Goal: Task Accomplishment & Management: Use online tool/utility

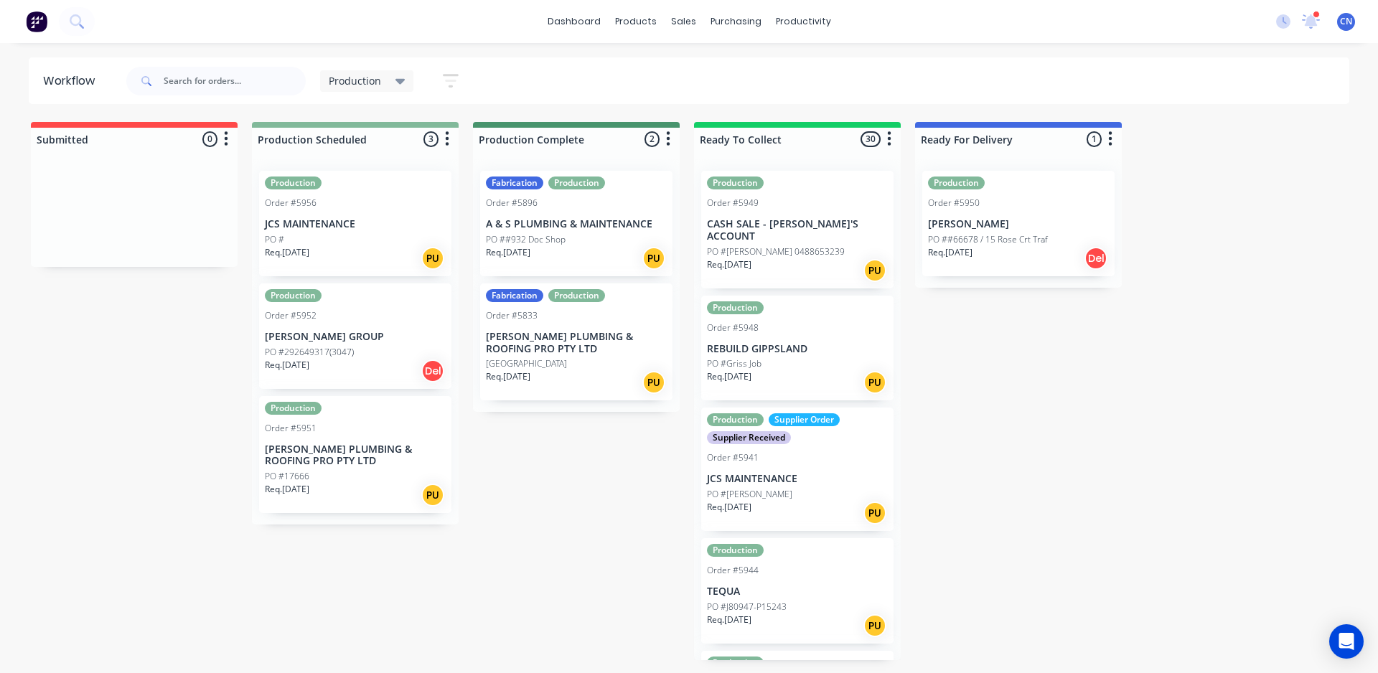
click at [334, 218] on p "JCS MAINTENANCE" at bounding box center [355, 224] width 181 height 12
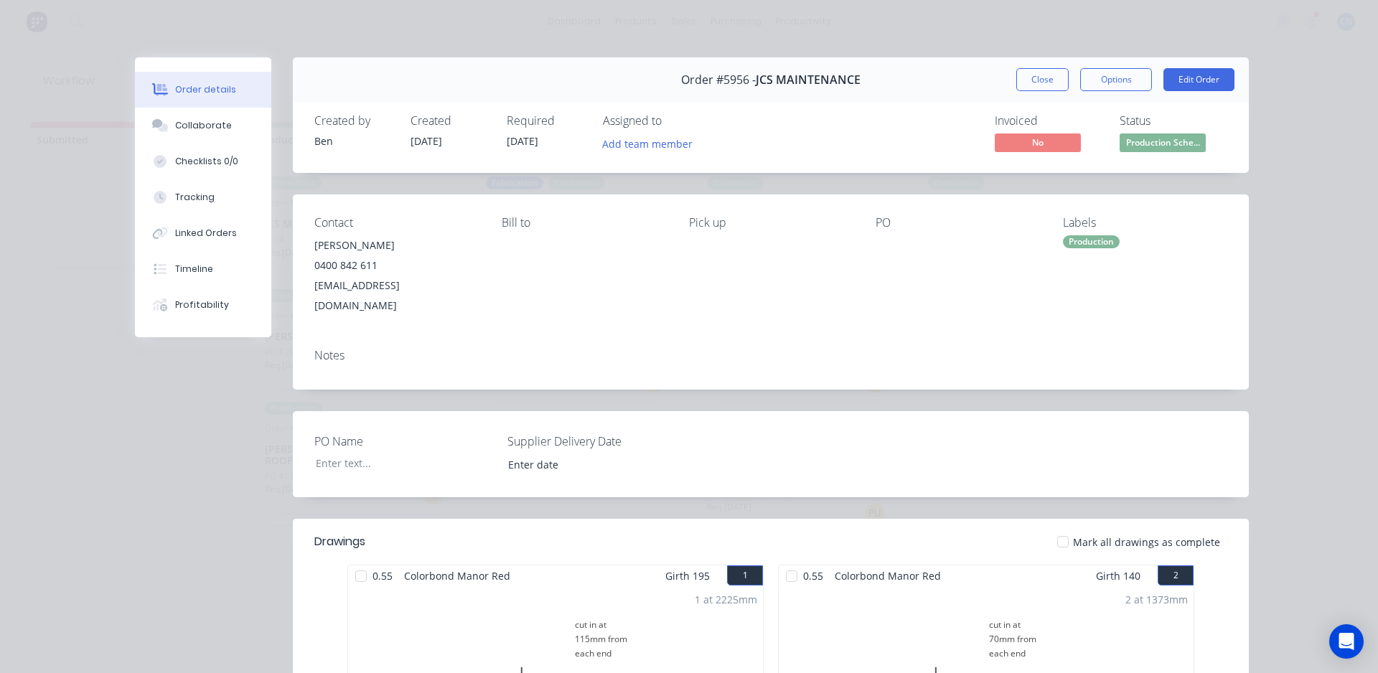
click at [355, 562] on div at bounding box center [361, 576] width 29 height 29
click at [784, 562] on div at bounding box center [791, 576] width 29 height 29
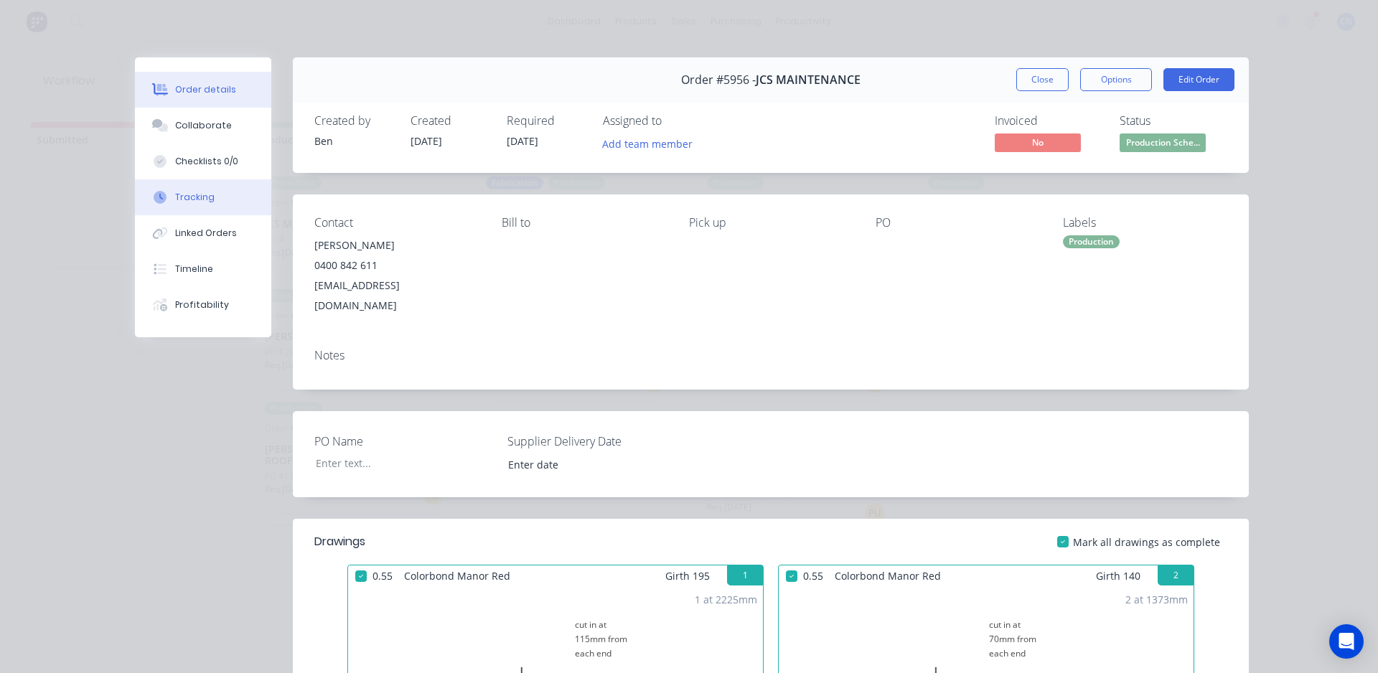
click at [207, 195] on button "Tracking" at bounding box center [203, 197] width 136 height 36
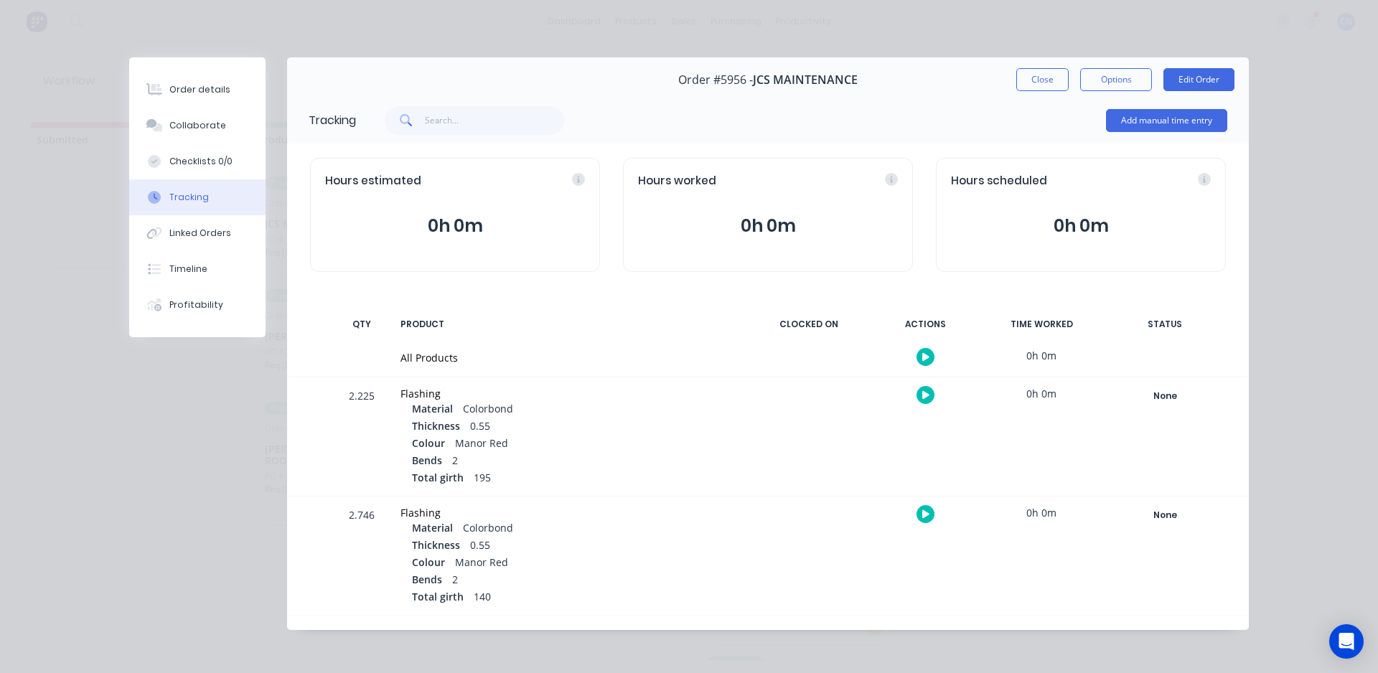
click at [1140, 133] on div "Add manual time entry" at bounding box center [1166, 120] width 121 height 43
click at [1140, 118] on button "Add manual time entry" at bounding box center [1166, 120] width 121 height 23
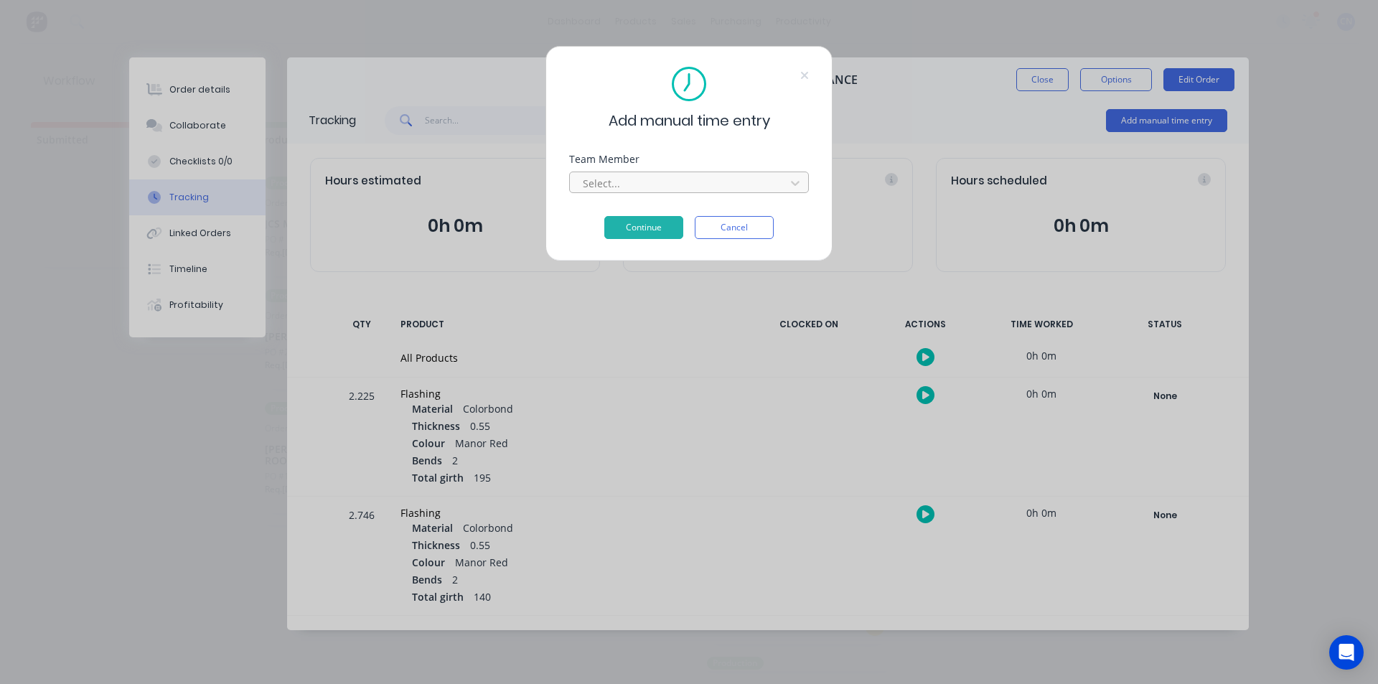
click at [615, 176] on div at bounding box center [679, 183] width 197 height 18
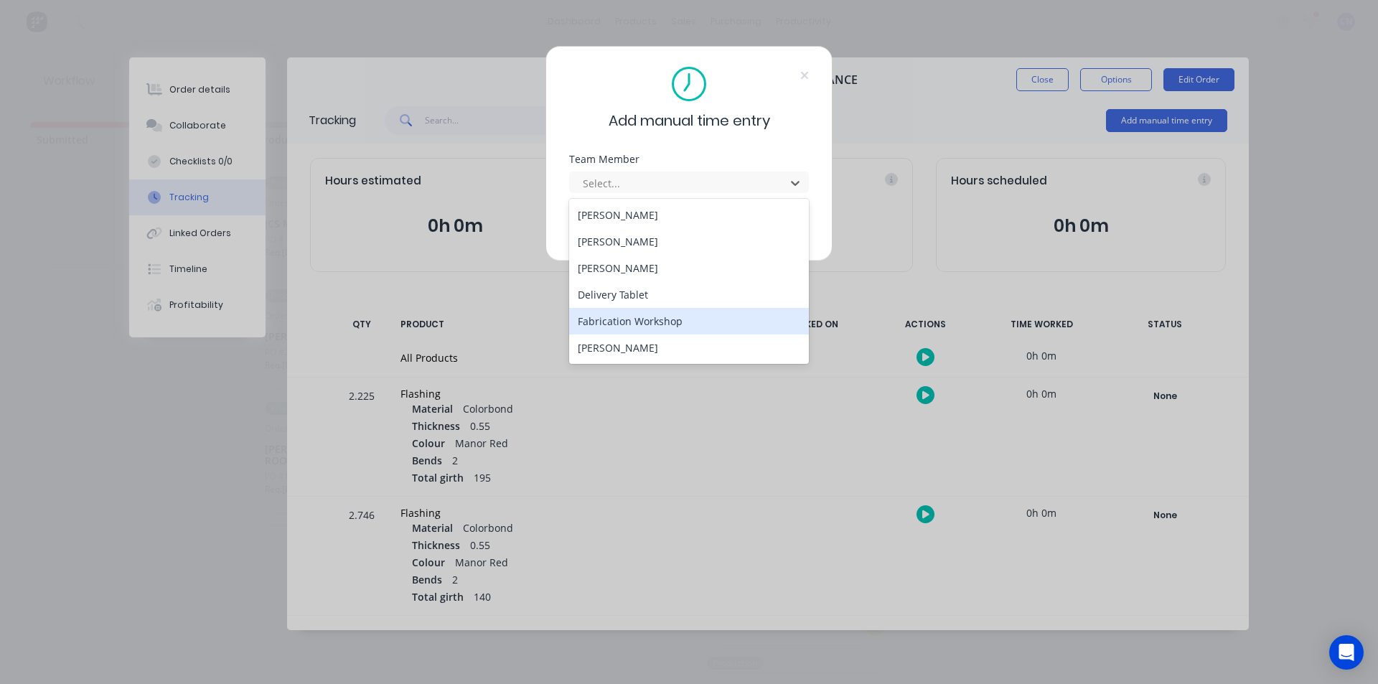
click at [620, 318] on div "Fabrication Workshop" at bounding box center [689, 321] width 240 height 27
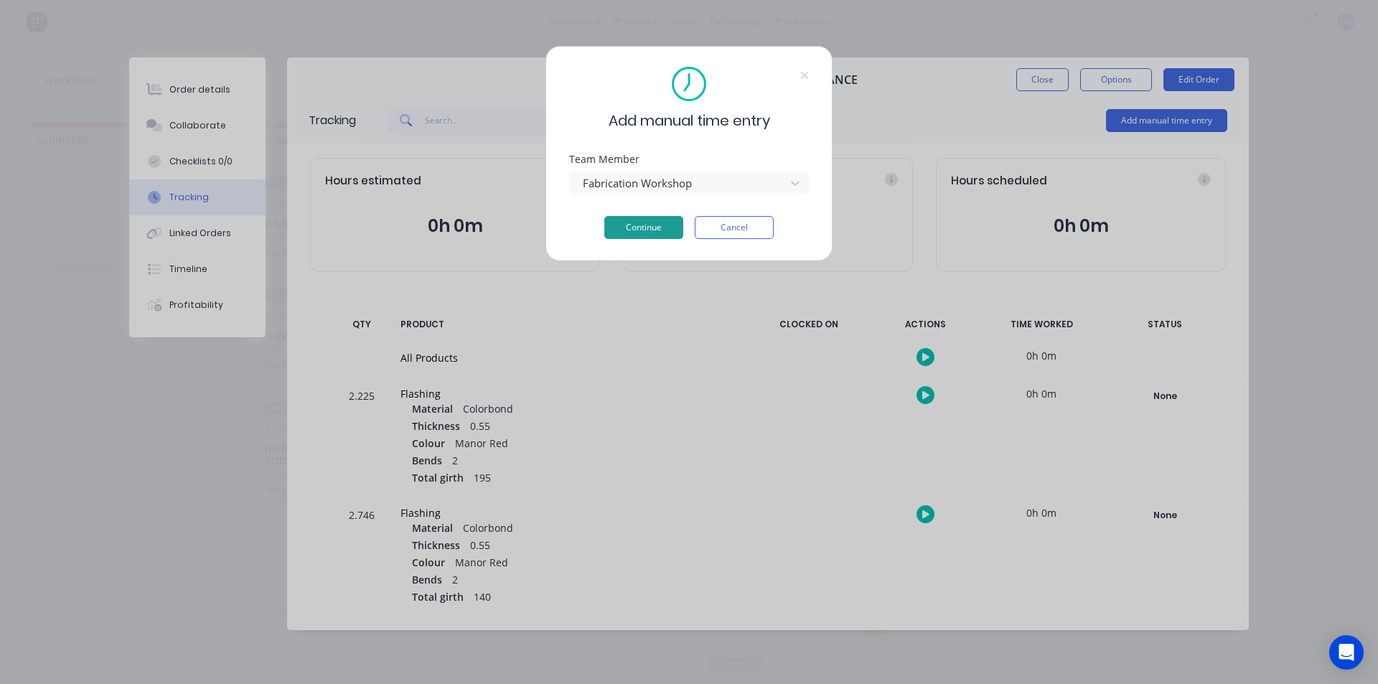
click at [650, 218] on button "Continue" at bounding box center [643, 227] width 79 height 23
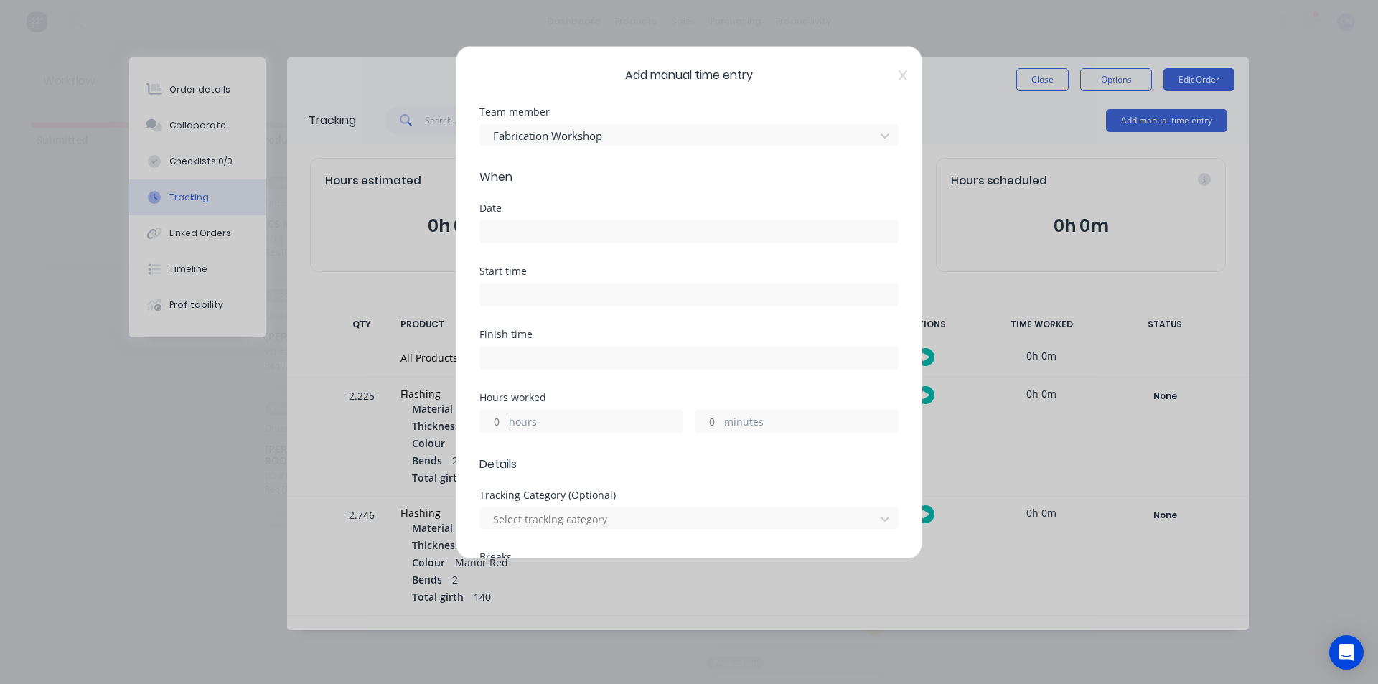
click at [545, 233] on input at bounding box center [689, 232] width 418 height 22
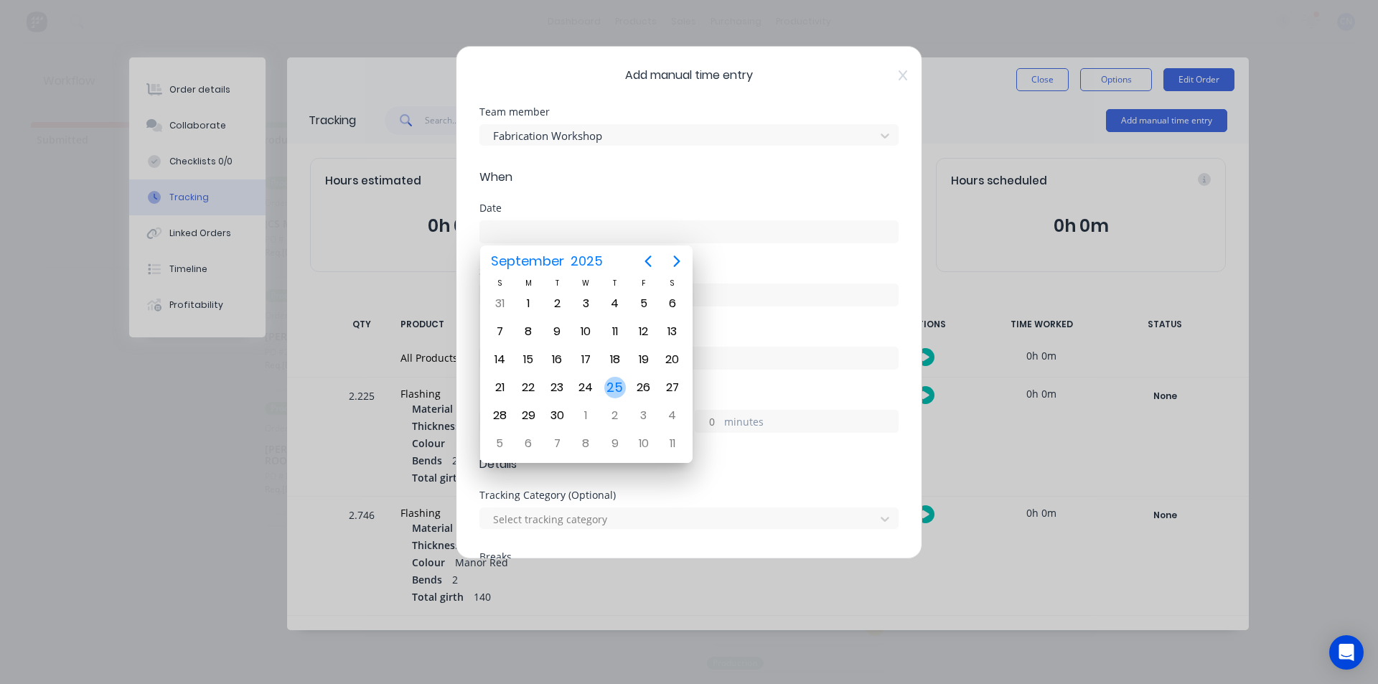
click at [623, 385] on div "25" at bounding box center [615, 388] width 22 height 22
type input "25/09/2025"
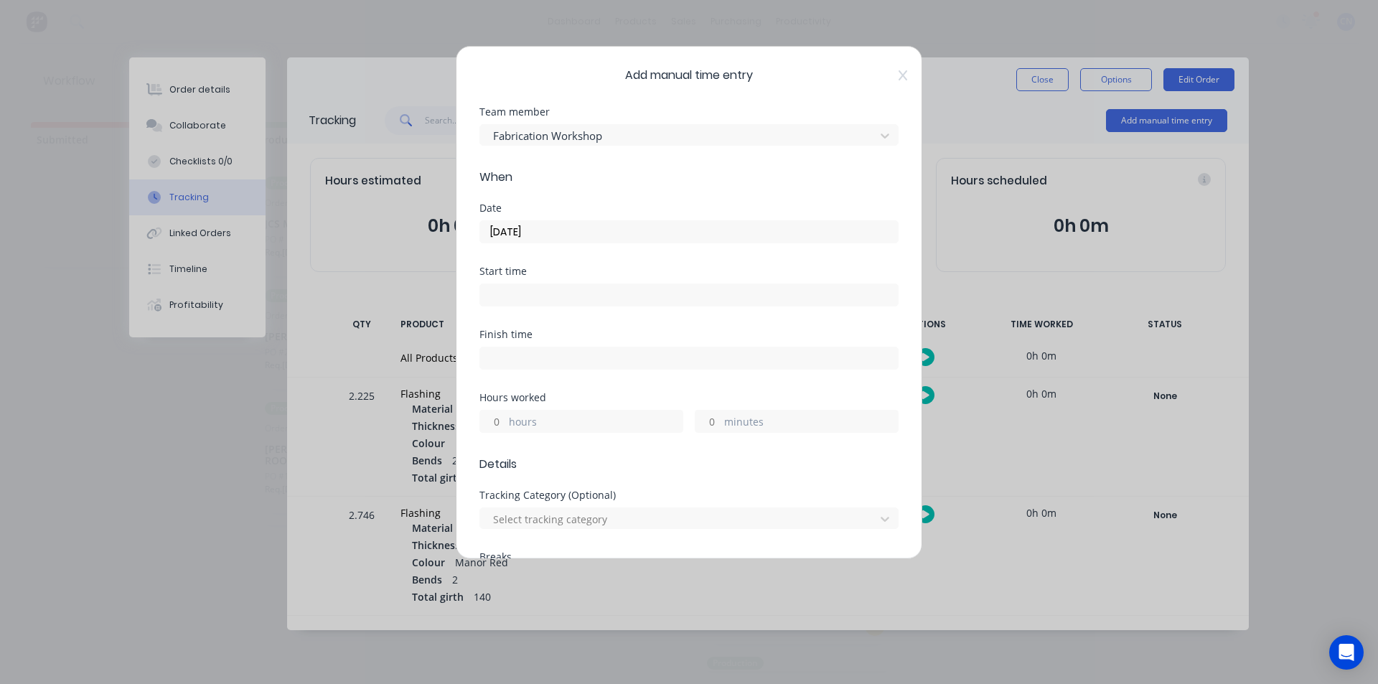
click at [529, 291] on input at bounding box center [689, 295] width 418 height 22
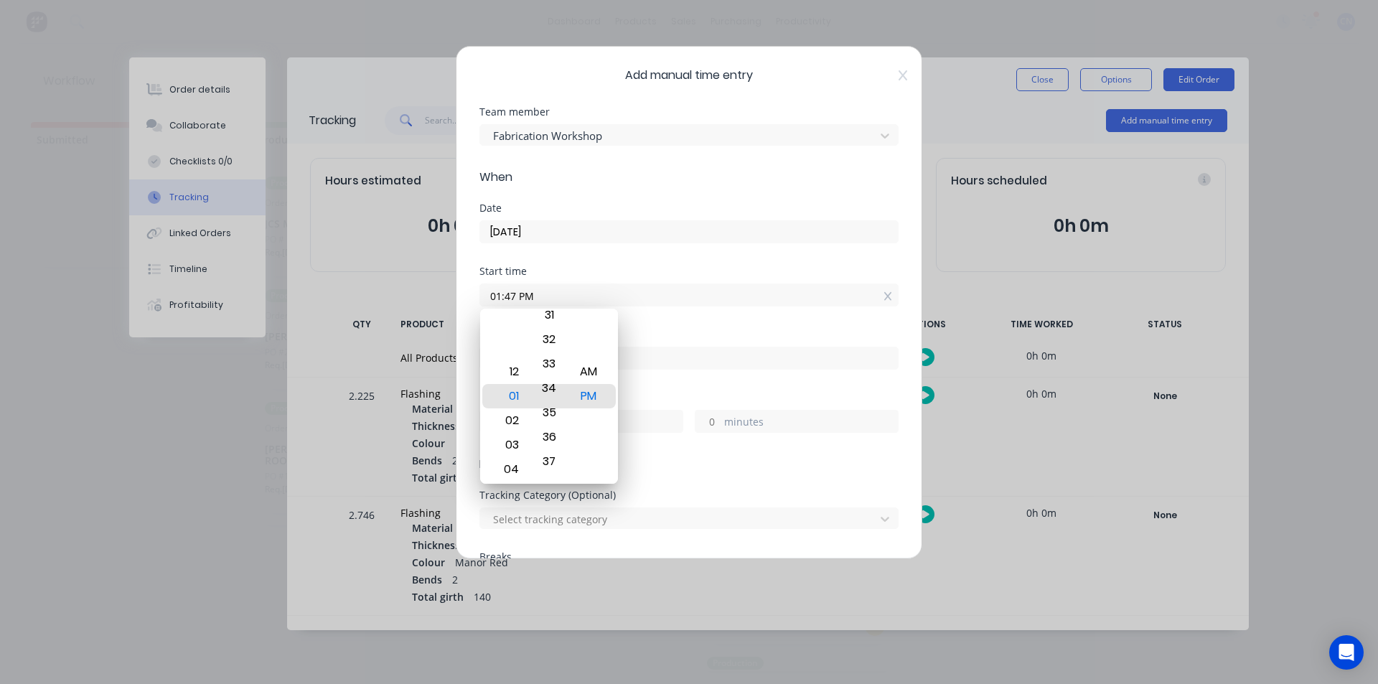
drag, startPoint x: 548, startPoint y: 403, endPoint x: 515, endPoint y: 306, distance: 101.5
click at [502, 598] on html "dashboard products sales purchasing productivity dashboard products Product Cat…" at bounding box center [689, 299] width 1378 height 598
drag, startPoint x: 560, startPoint y: 464, endPoint x: 543, endPoint y: 530, distance: 68.9
click at [548, 528] on body "dashboard products sales purchasing productivity dashboard products Product Cat…" at bounding box center [689, 299] width 1378 height 598
drag, startPoint x: 560, startPoint y: 333, endPoint x: 556, endPoint y: 416, distance: 82.7
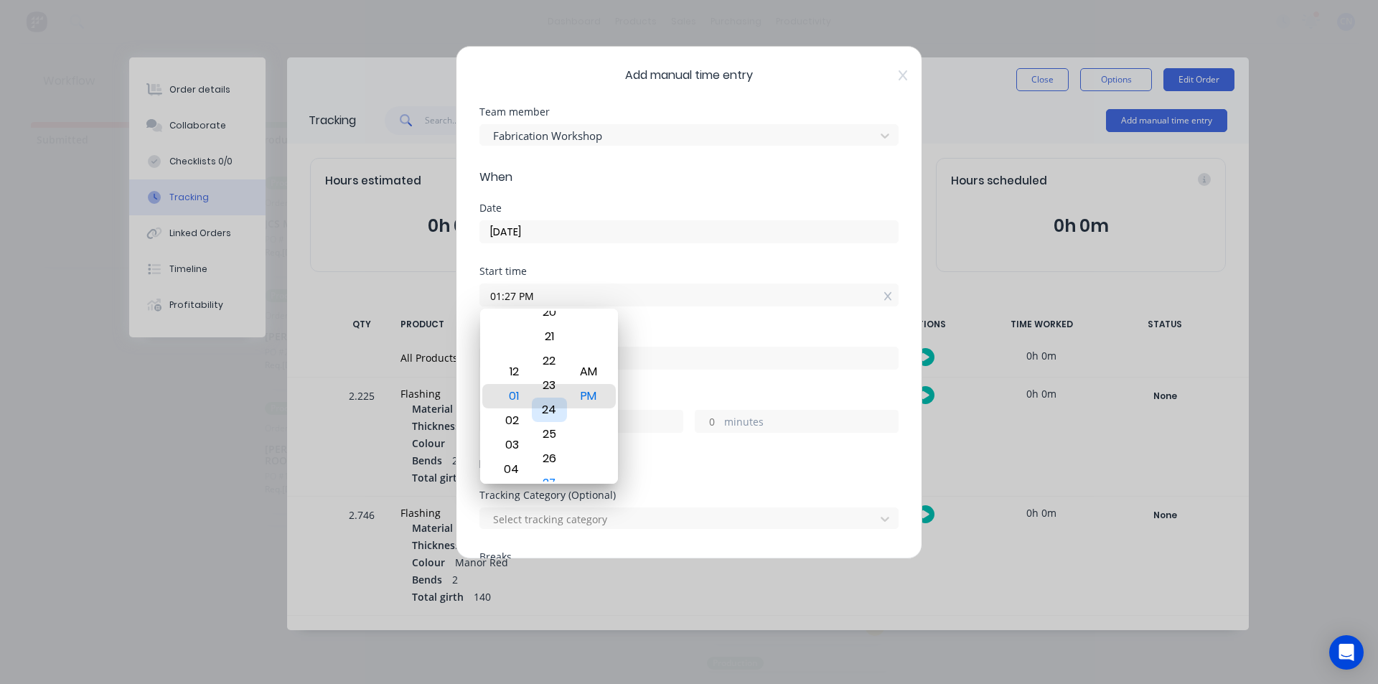
click at [556, 416] on div "24" at bounding box center [549, 410] width 35 height 24
click at [547, 349] on div "21" at bounding box center [549, 347] width 35 height 24
type input "01:21 PM"
click at [687, 330] on div "Finish time" at bounding box center [688, 334] width 419 height 10
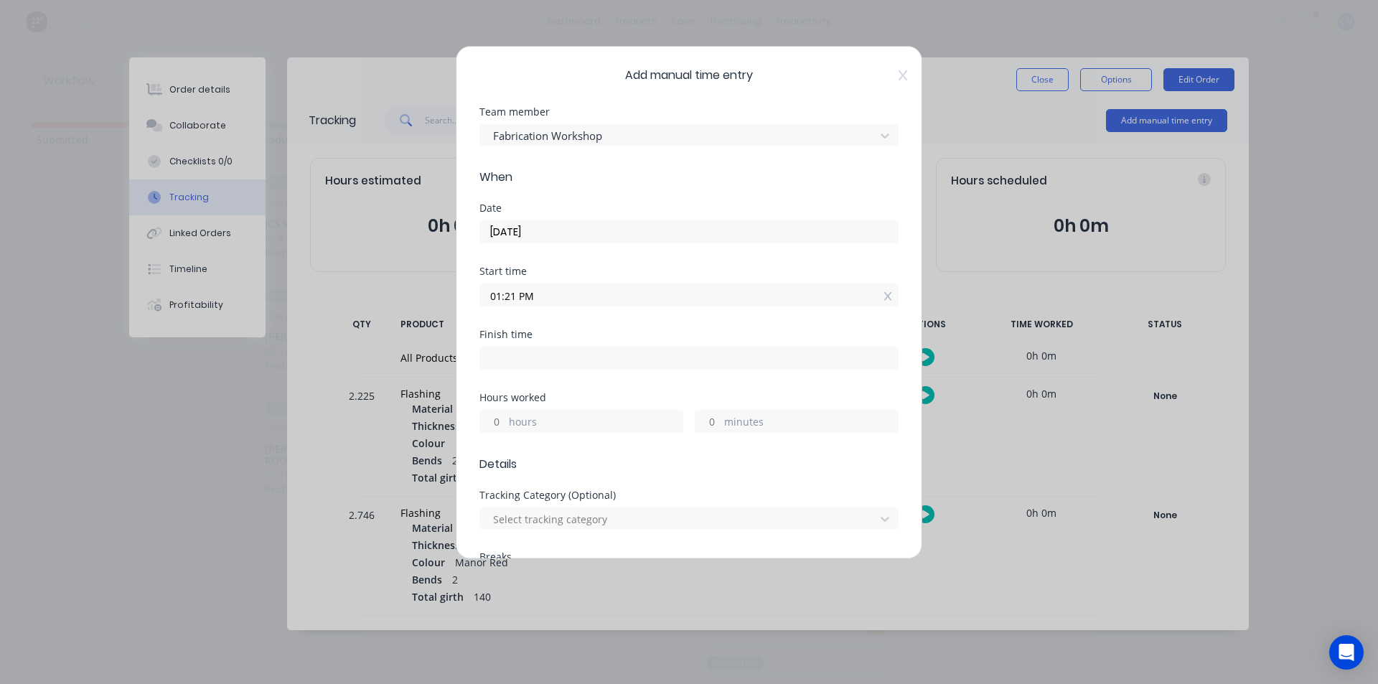
click at [556, 365] on input at bounding box center [689, 358] width 418 height 22
type input "01:47 PM"
type input "0"
type input "26"
click at [716, 369] on label "01:47 PM" at bounding box center [688, 358] width 419 height 23
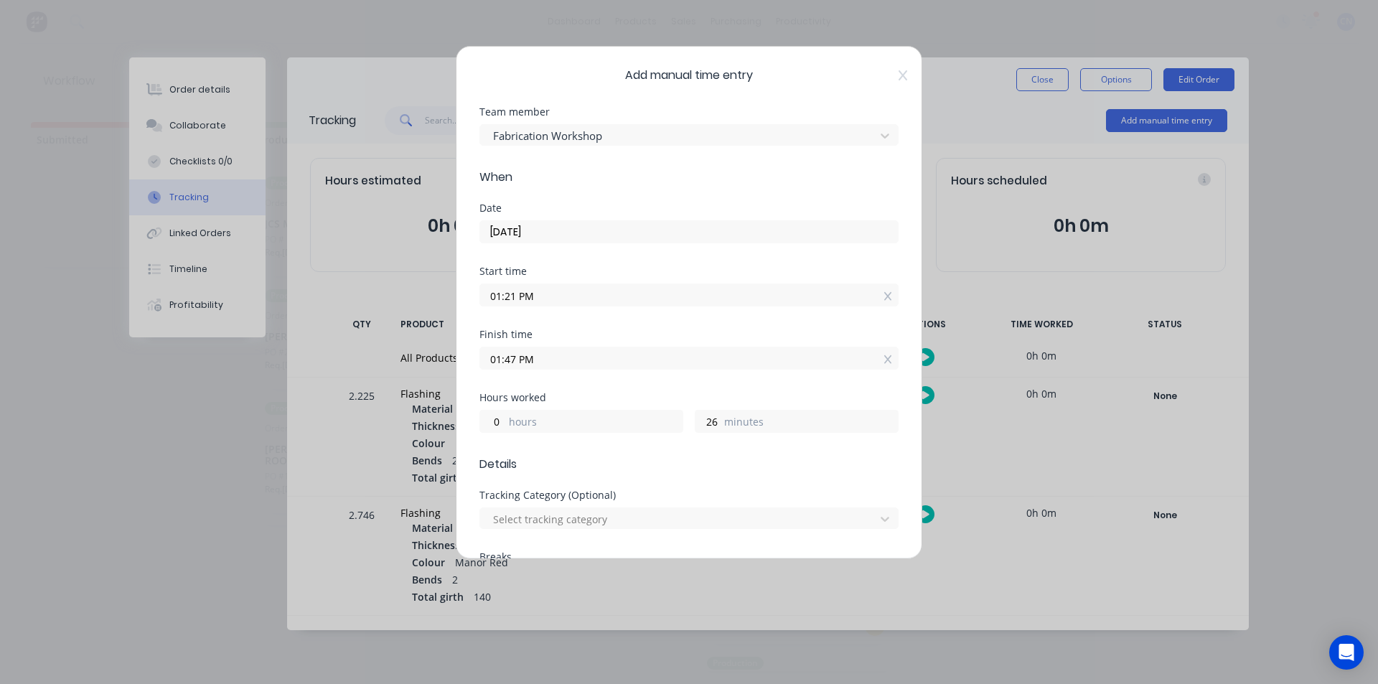
click at [716, 369] on input "01:47 PM" at bounding box center [689, 358] width 418 height 22
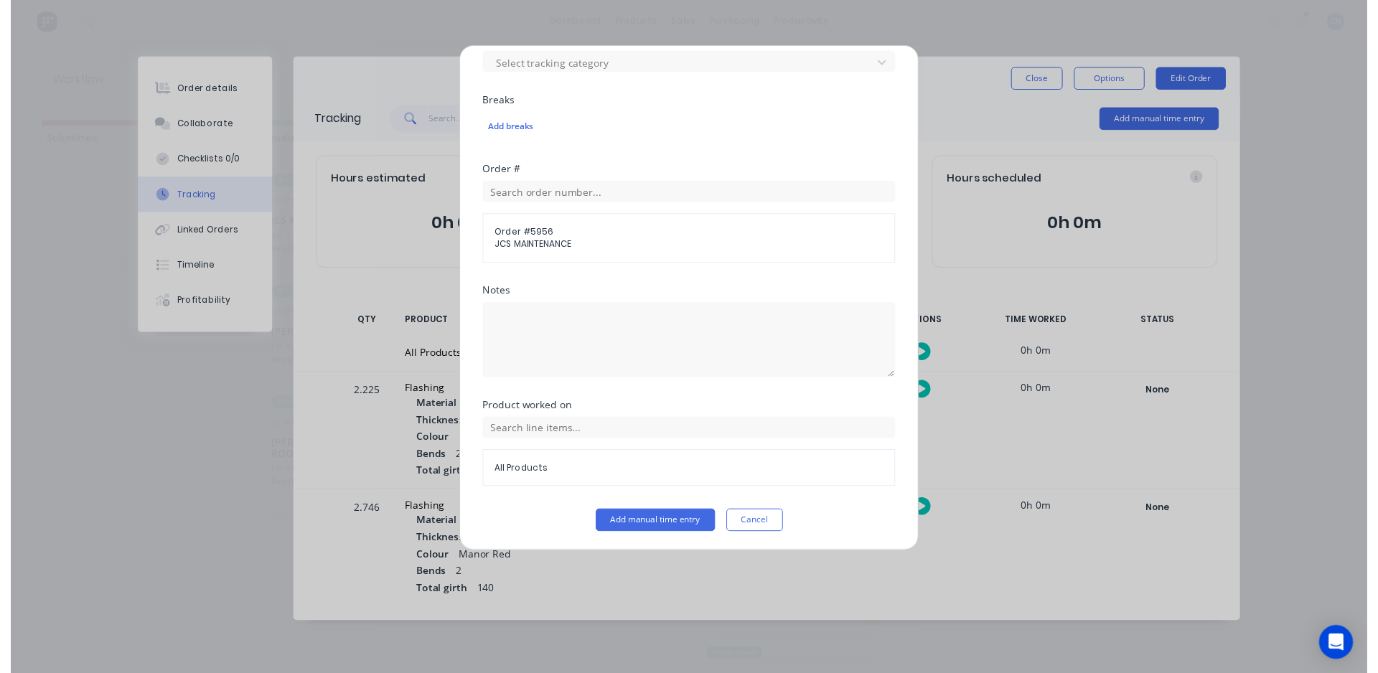
scroll to position [457, 0]
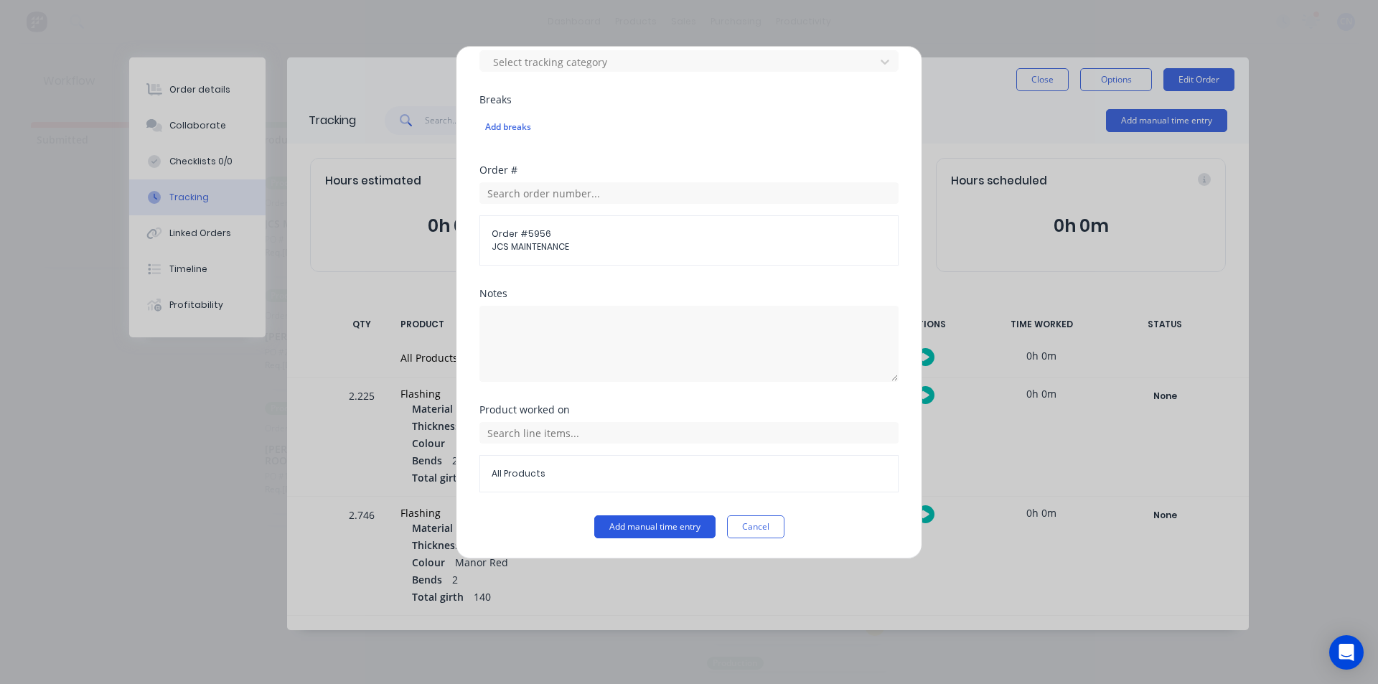
click at [649, 535] on button "Add manual time entry" at bounding box center [654, 526] width 121 height 23
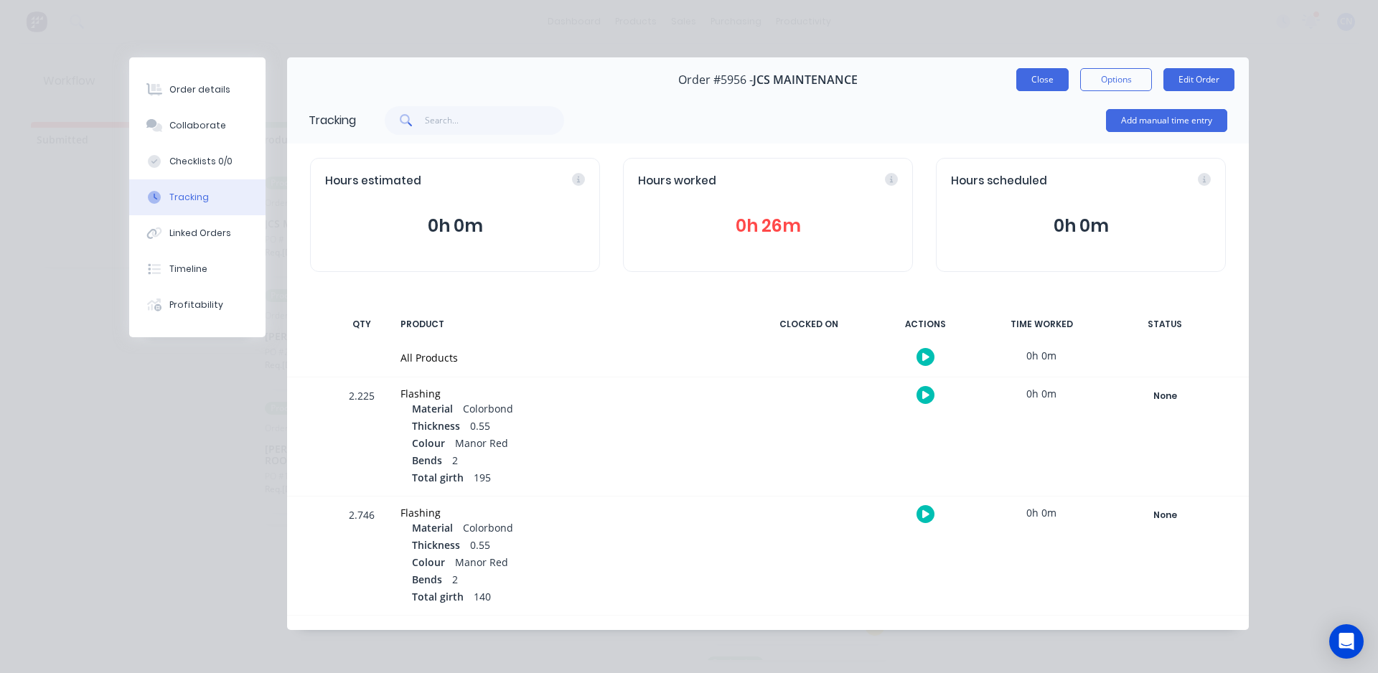
click at [1042, 80] on button "Close" at bounding box center [1042, 79] width 52 height 23
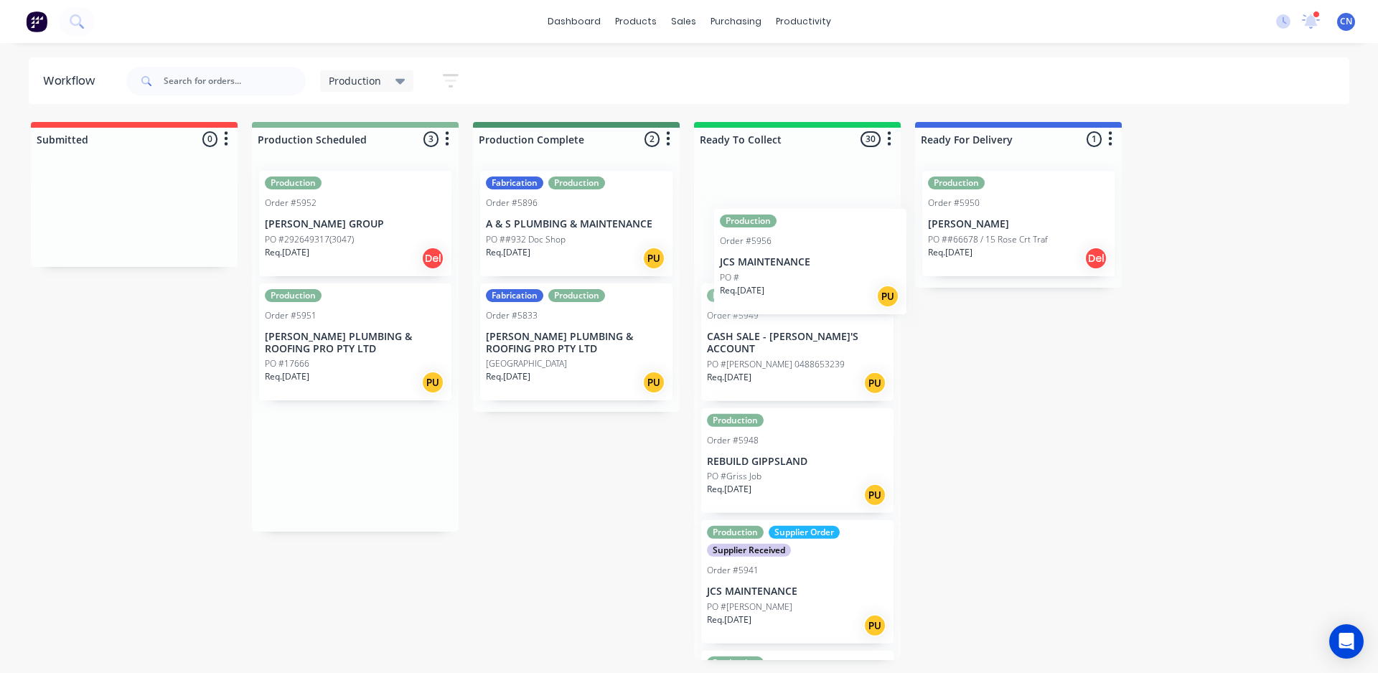
drag, startPoint x: 335, startPoint y: 228, endPoint x: 786, endPoint y: 253, distance: 451.4
click at [786, 255] on div "Submitted 0 Summaries Total order value Invoiced to date To be invoiced Product…" at bounding box center [1081, 391] width 2185 height 538
click at [334, 229] on p "REECE GROUP" at bounding box center [355, 224] width 181 height 12
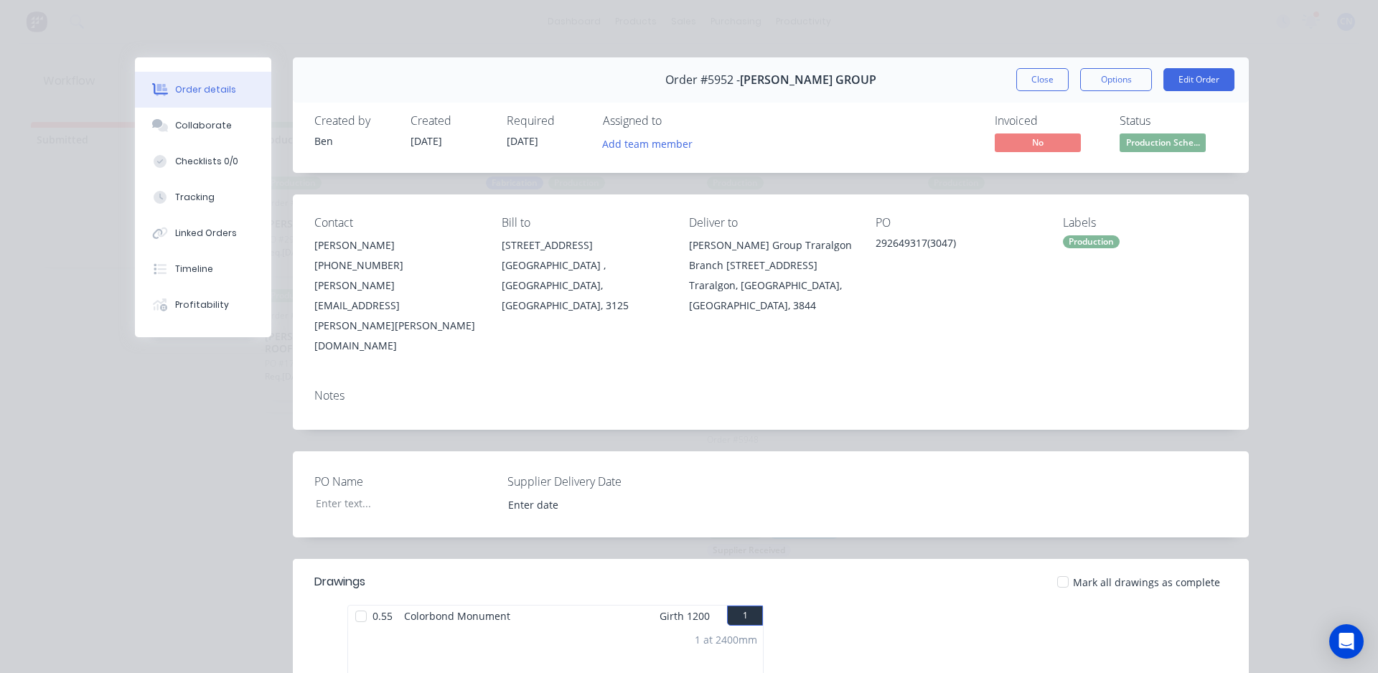
click at [356, 602] on div at bounding box center [361, 616] width 29 height 29
click at [210, 202] on button "Tracking" at bounding box center [203, 197] width 136 height 36
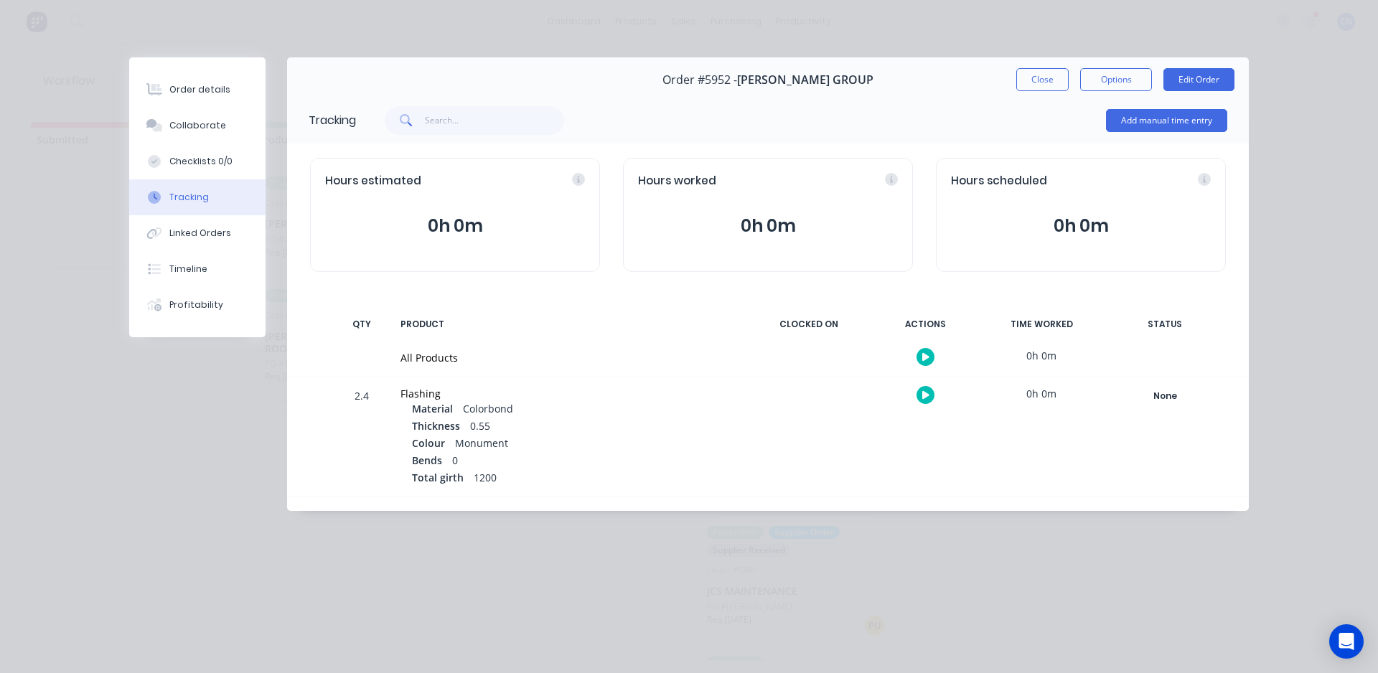
click at [919, 361] on button "button" at bounding box center [926, 357] width 18 height 18
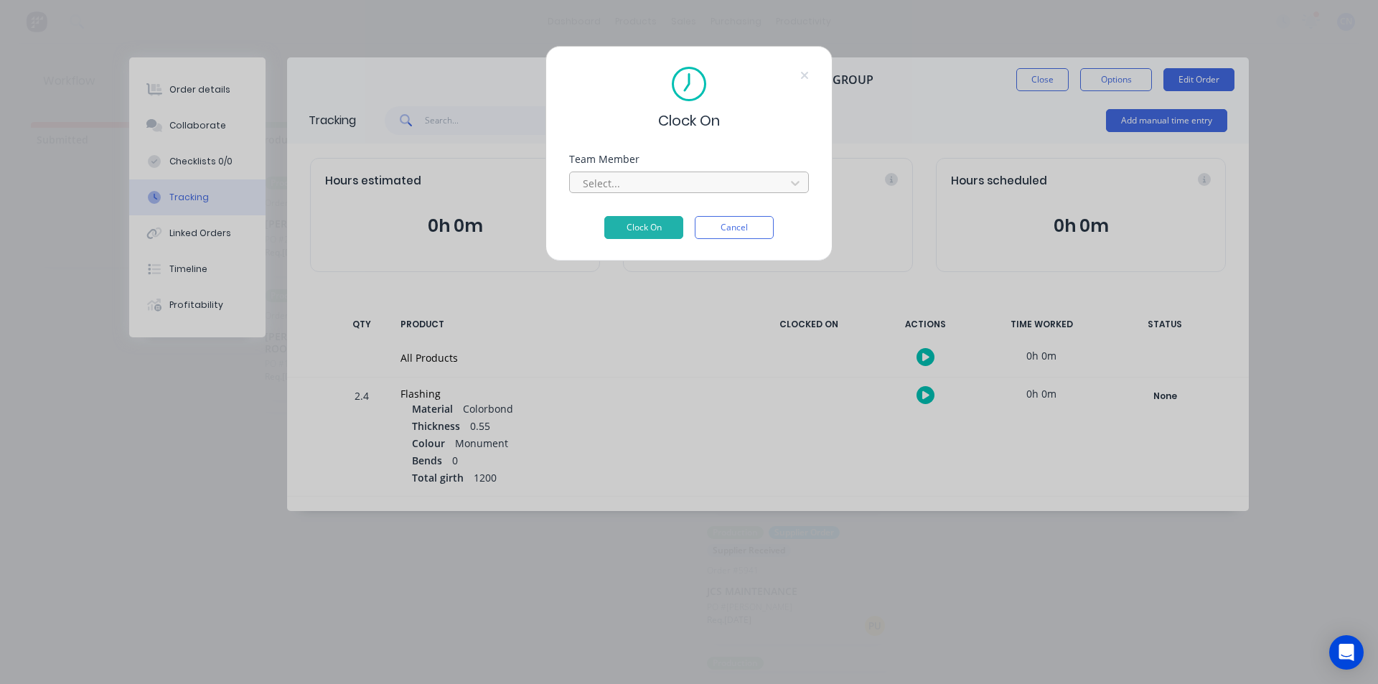
click at [710, 179] on div at bounding box center [679, 183] width 197 height 18
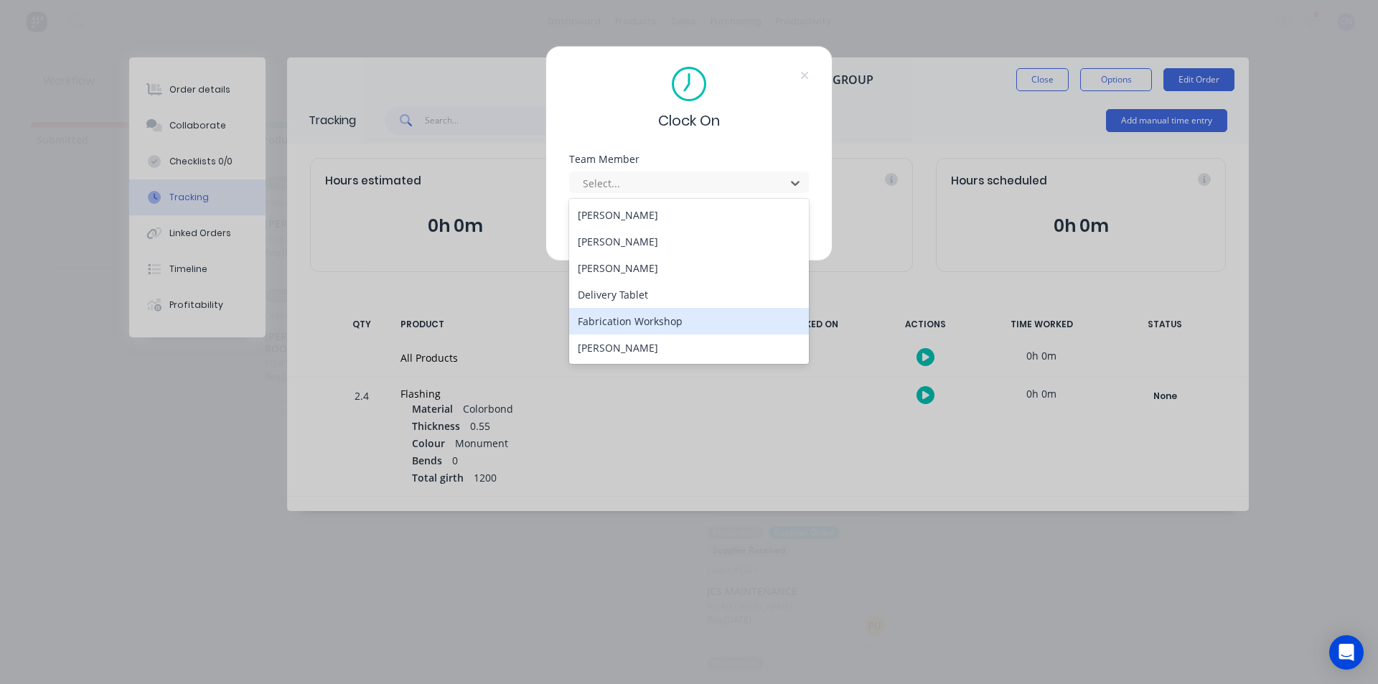
click at [649, 322] on div "Fabrication Workshop" at bounding box center [689, 321] width 240 height 27
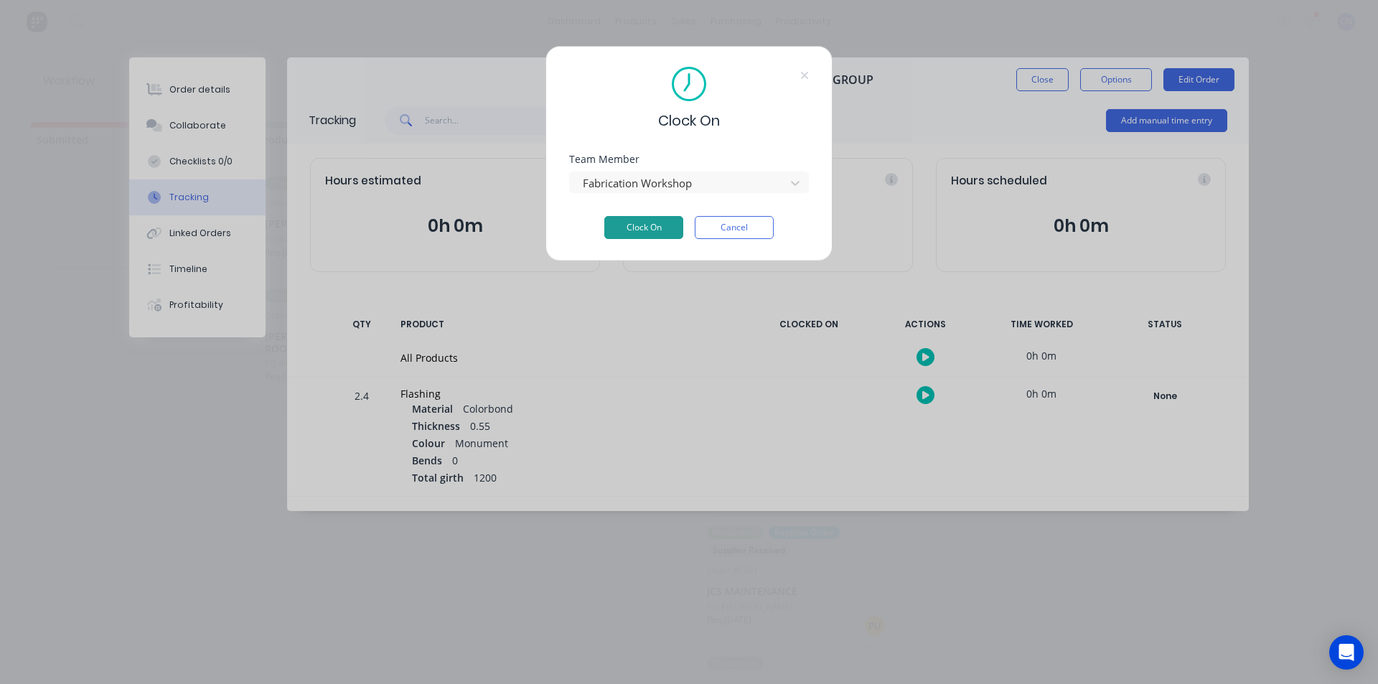
click at [629, 228] on button "Clock On" at bounding box center [643, 227] width 79 height 23
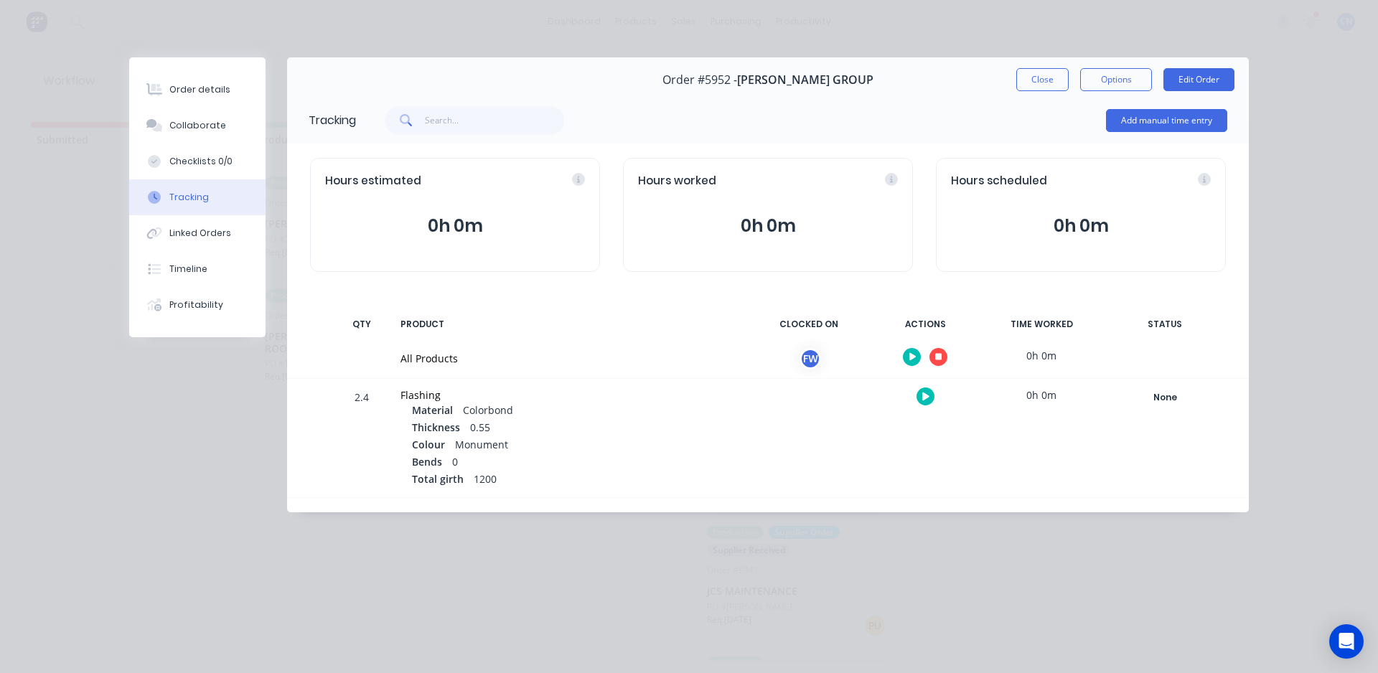
drag, startPoint x: 1045, startPoint y: 88, endPoint x: 582, endPoint y: 118, distance: 464.0
click at [1044, 88] on button "Close" at bounding box center [1042, 79] width 52 height 23
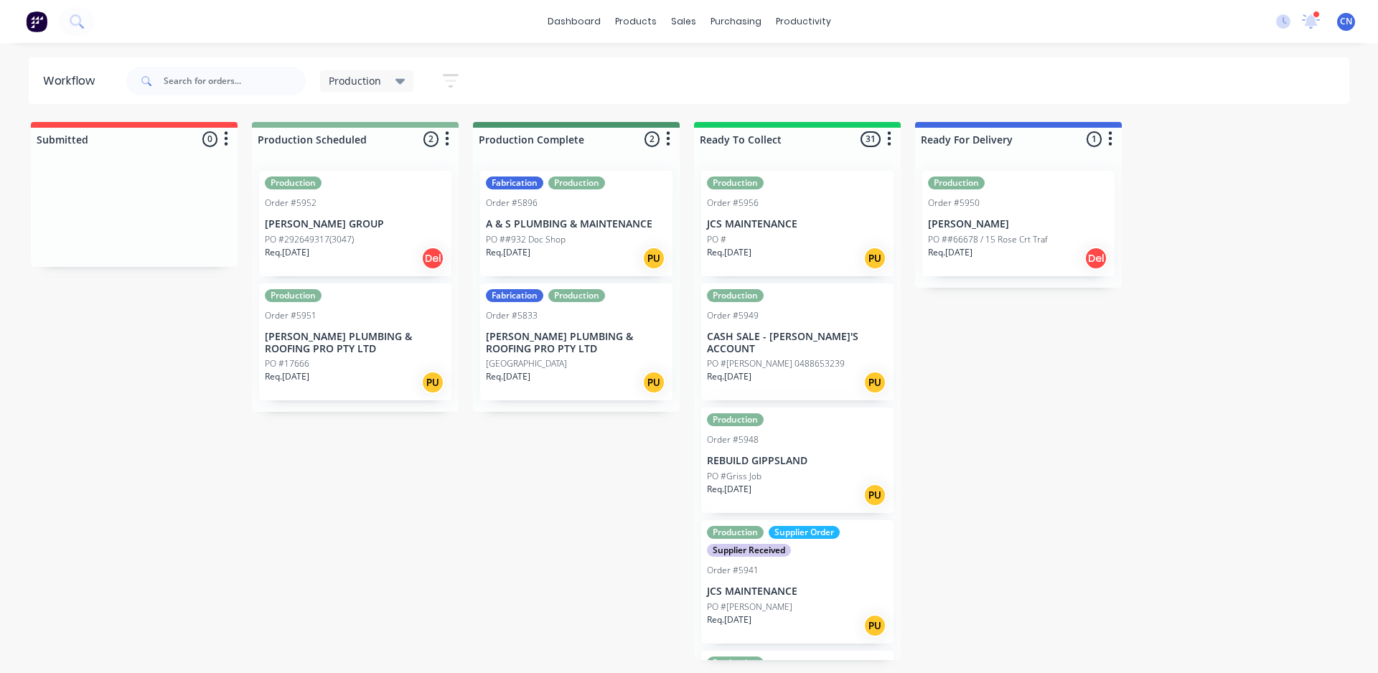
click at [352, 339] on p "[PERSON_NAME] PLUMBING & ROOFING PRO PTY LTD" at bounding box center [355, 343] width 181 height 24
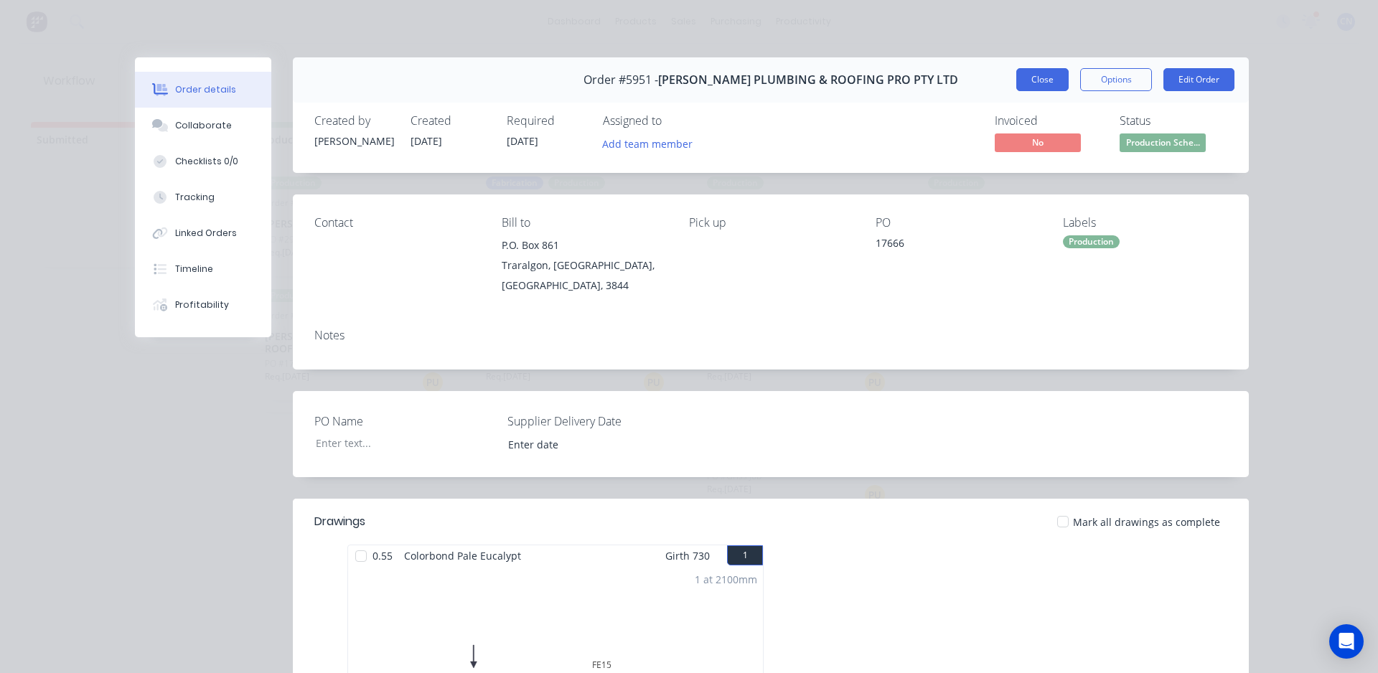
click at [1018, 82] on button "Close" at bounding box center [1042, 79] width 52 height 23
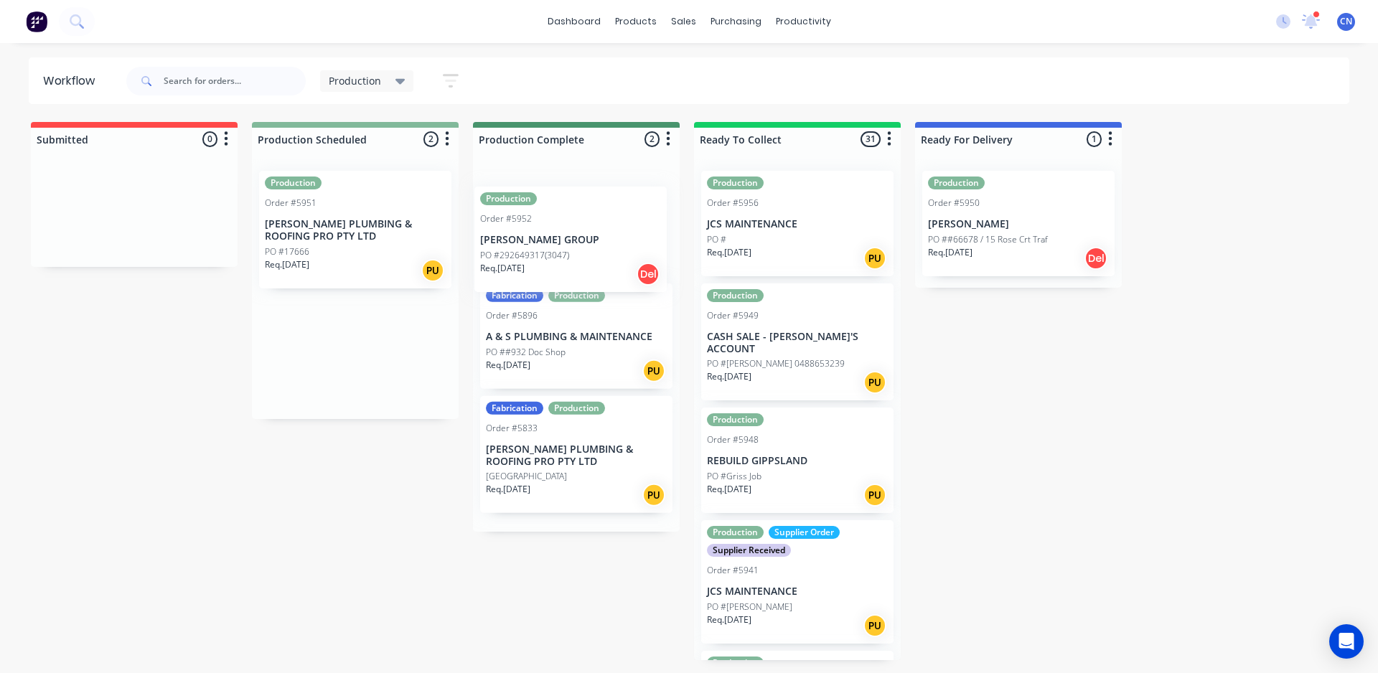
drag, startPoint x: 341, startPoint y: 232, endPoint x: 561, endPoint y: 248, distance: 220.9
click at [561, 248] on div "Submitted 0 Summaries Total order value Invoiced to date To be invoiced Product…" at bounding box center [1081, 391] width 2185 height 538
click at [563, 217] on div "Production Order #5952 REECE GROUP PO #292649317(3047) Req. 25/09/25 Del" at bounding box center [576, 224] width 192 height 106
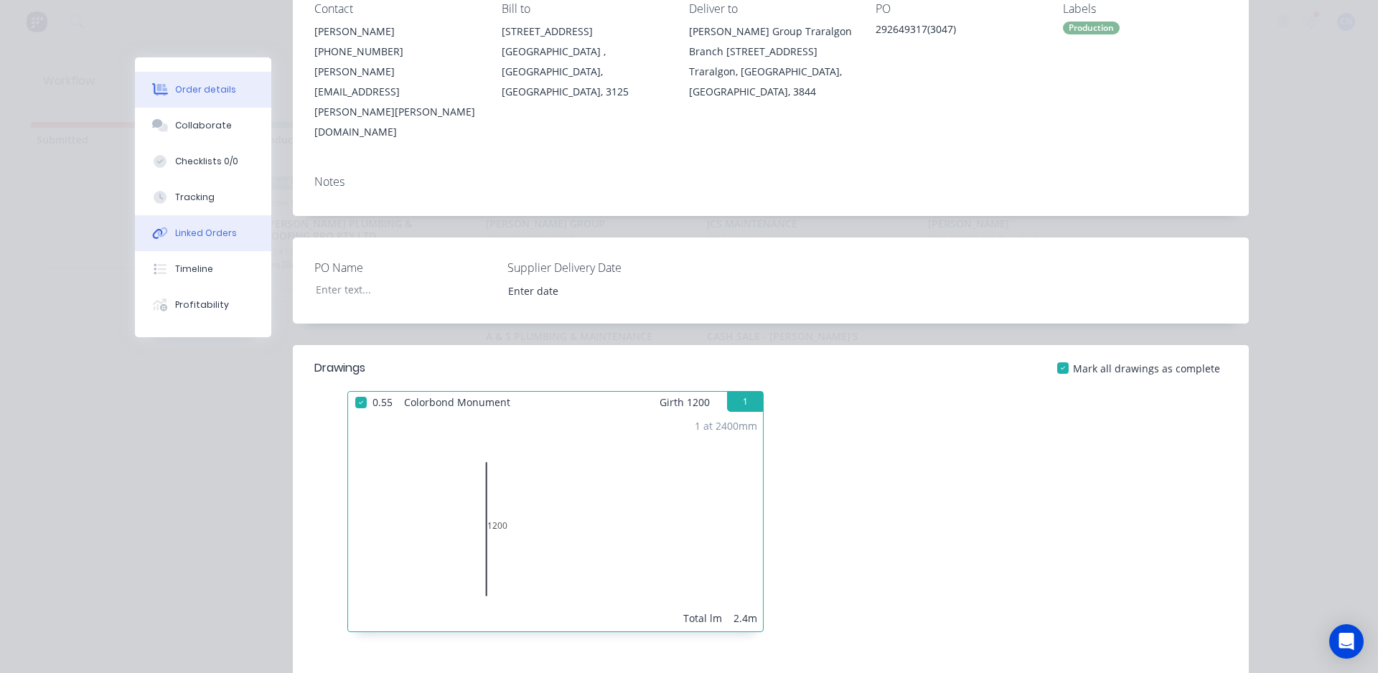
scroll to position [215, 0]
click at [187, 198] on div "Tracking" at bounding box center [194, 197] width 39 height 13
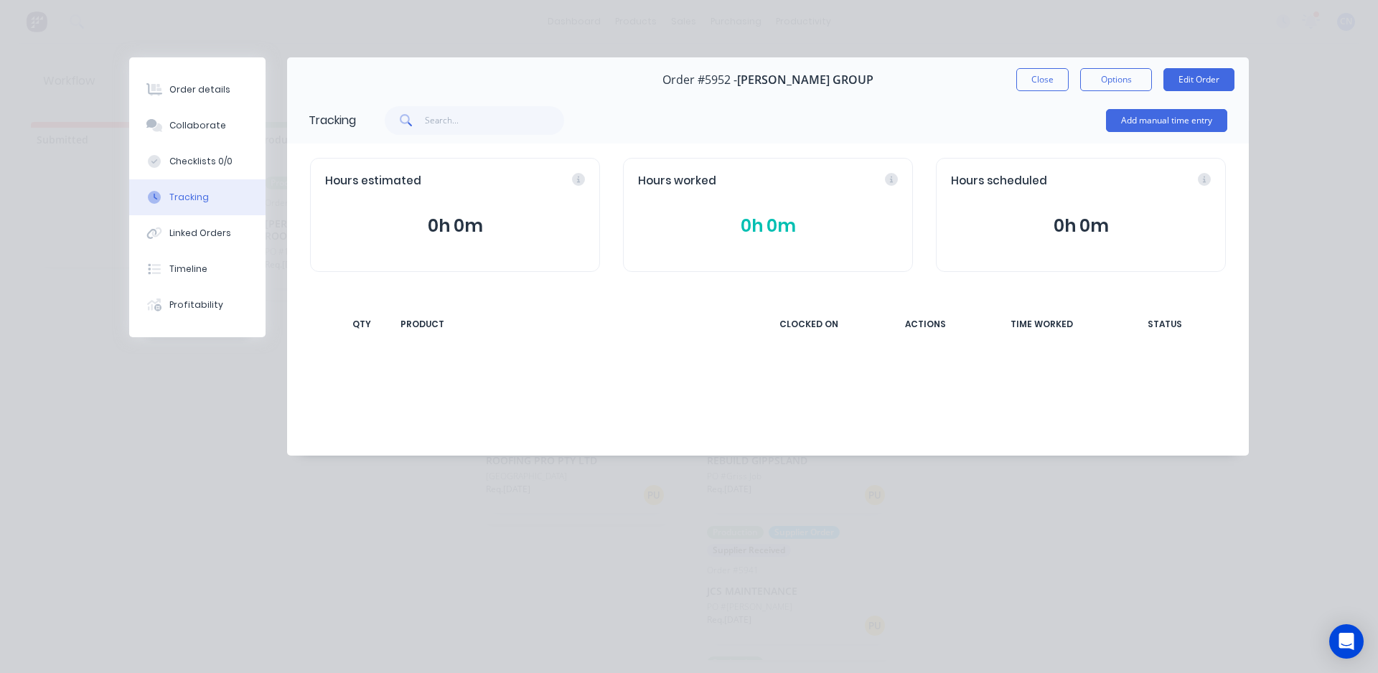
scroll to position [0, 0]
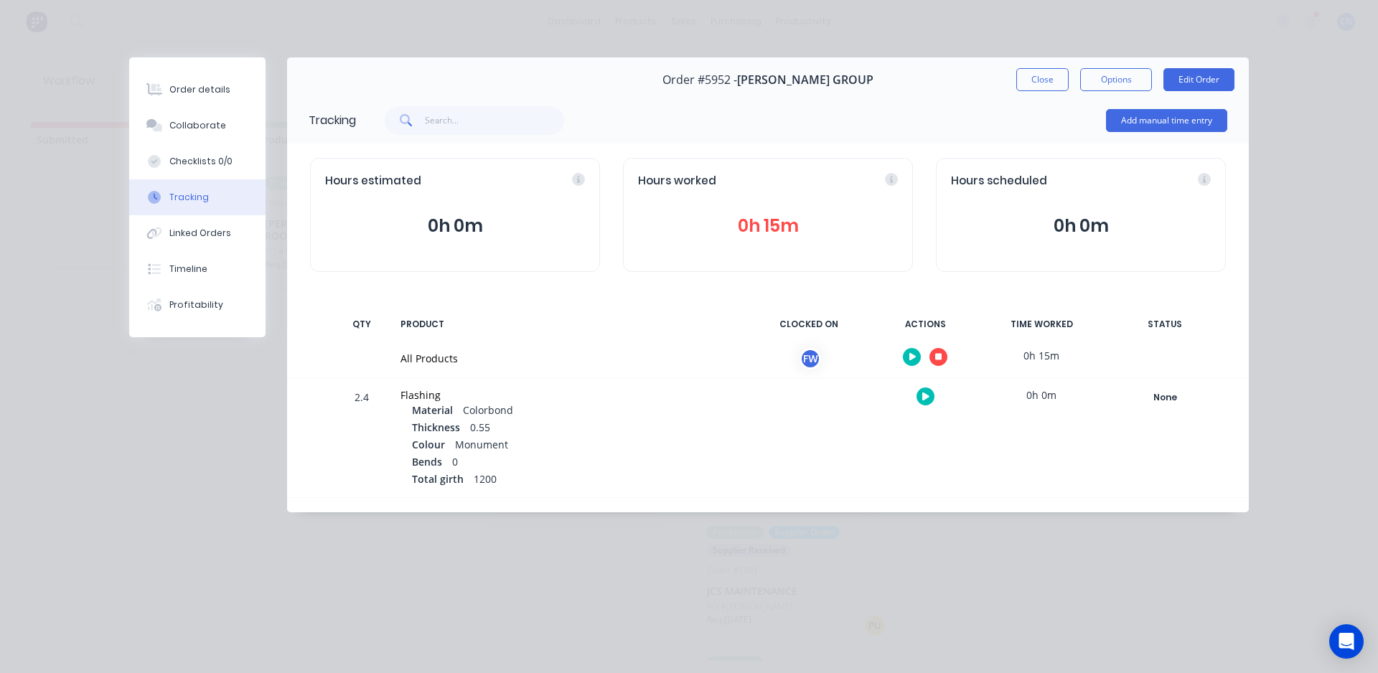
click at [938, 359] on icon "button" at bounding box center [938, 357] width 7 height 7
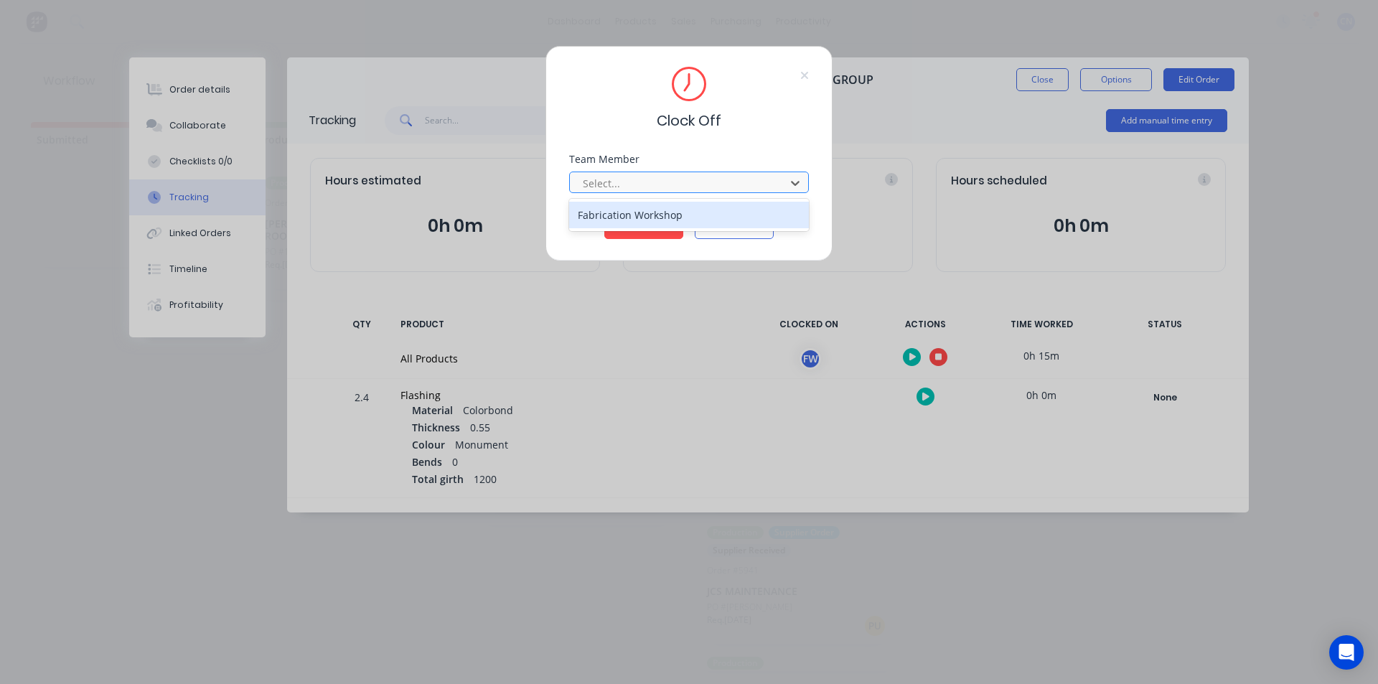
click at [693, 179] on div at bounding box center [679, 183] width 197 height 18
click at [680, 217] on div "Fabrication Workshop" at bounding box center [689, 215] width 240 height 27
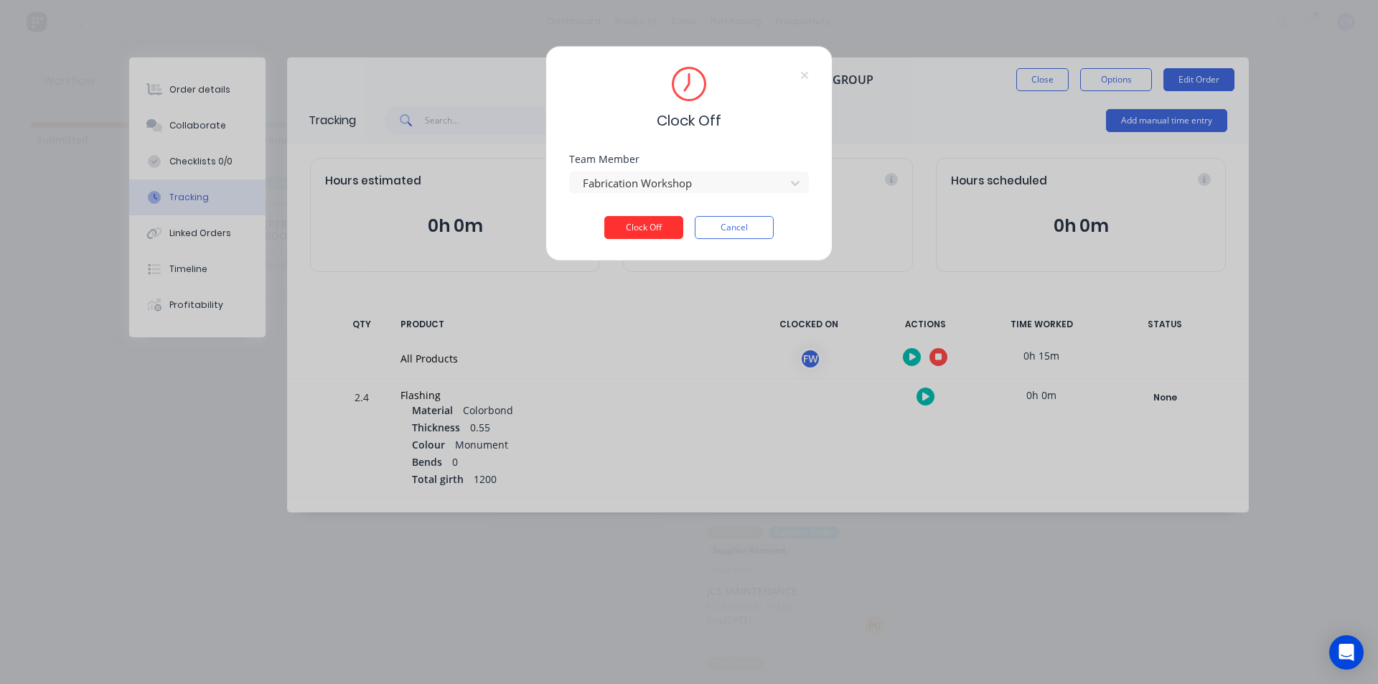
click at [631, 229] on button "Clock Off" at bounding box center [643, 227] width 79 height 23
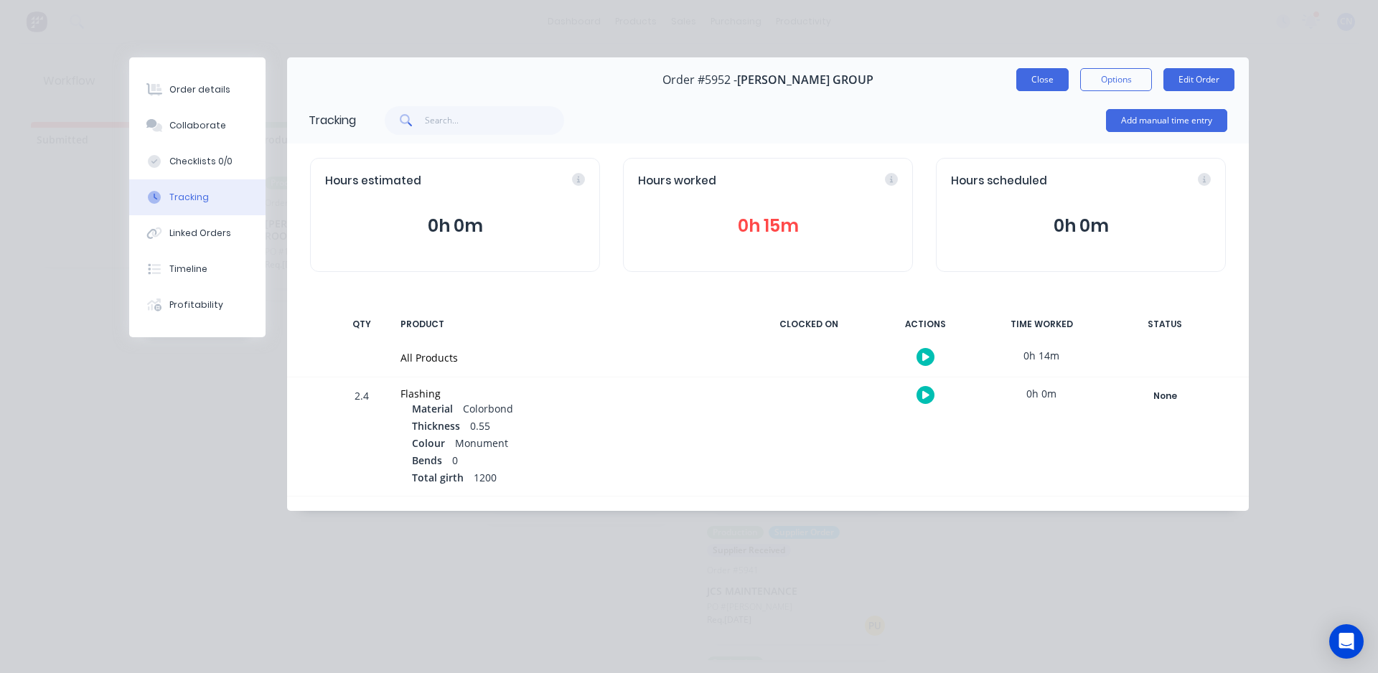
click at [1047, 80] on button "Close" at bounding box center [1042, 79] width 52 height 23
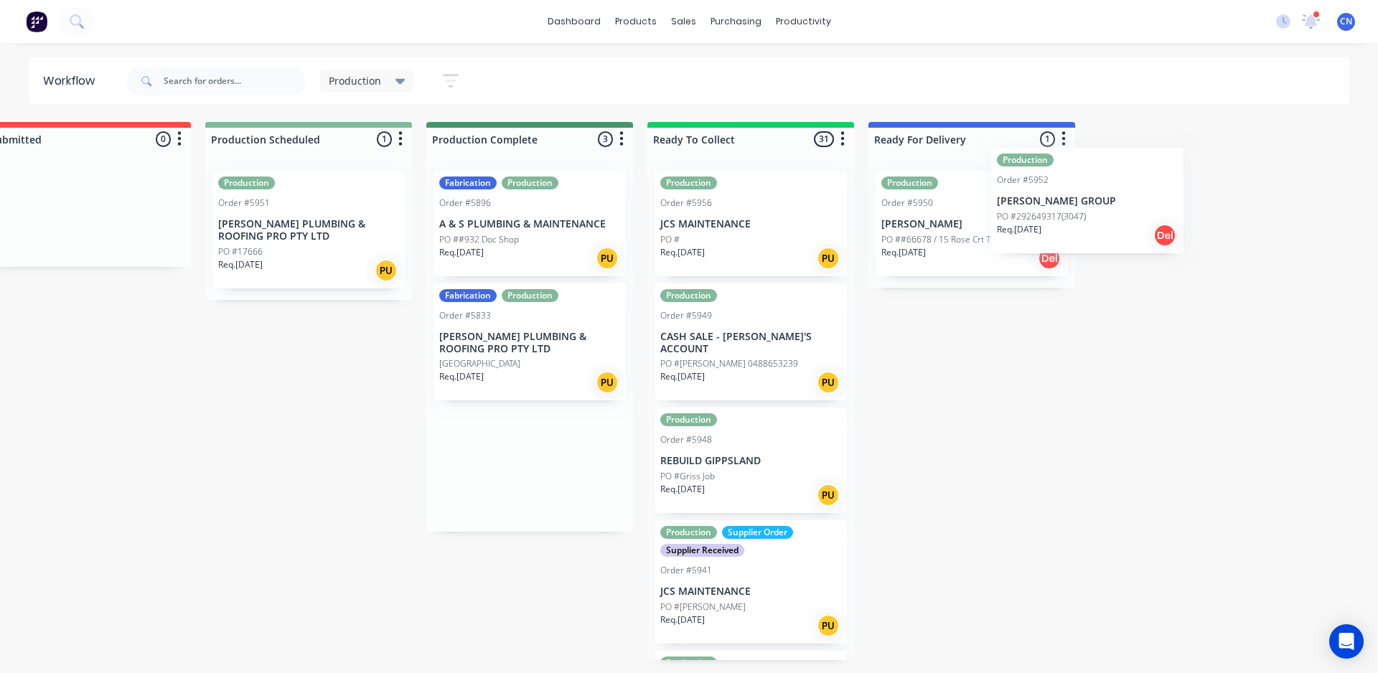
scroll to position [0, 47]
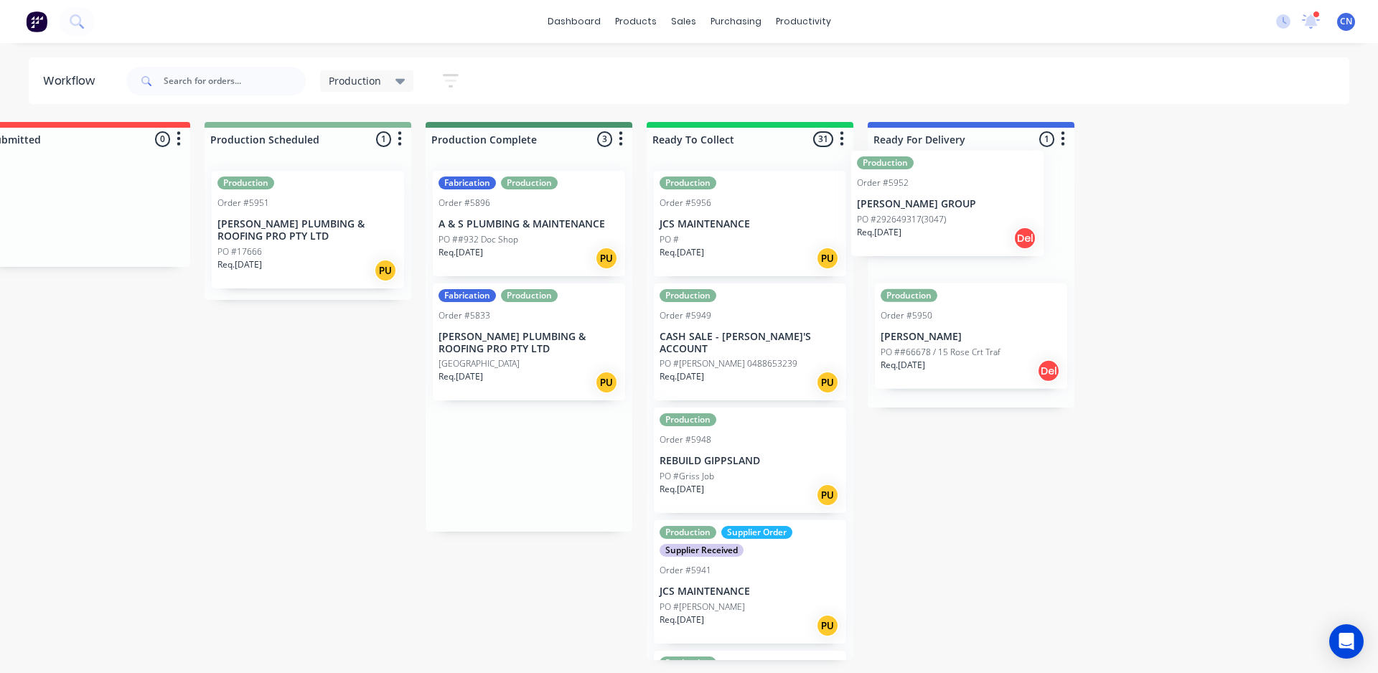
drag, startPoint x: 570, startPoint y: 250, endPoint x: 946, endPoint y: 230, distance: 376.6
click at [946, 230] on div "Submitted 0 Summaries Total order value Invoiced to date To be invoiced Product…" at bounding box center [1034, 391] width 2185 height 538
click at [359, 275] on div "Req. 29/09/25 PU" at bounding box center [307, 270] width 181 height 24
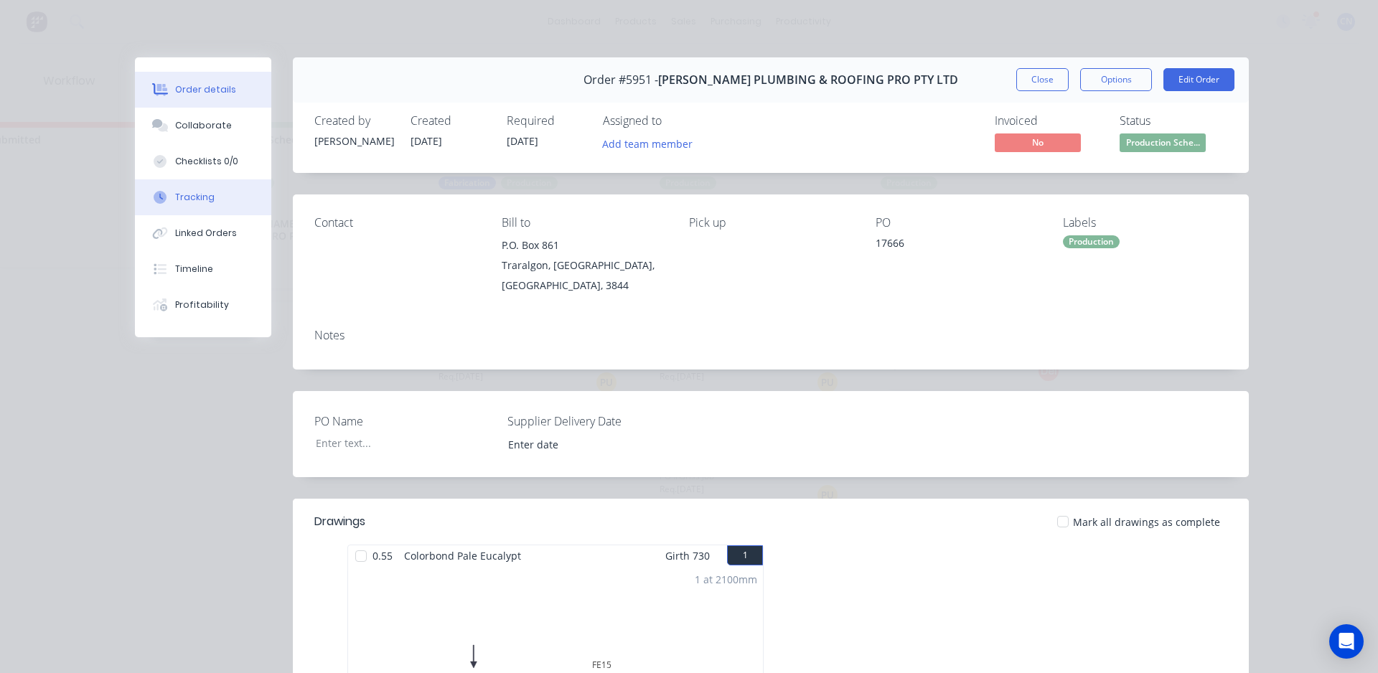
click at [167, 197] on button "Tracking" at bounding box center [203, 197] width 136 height 36
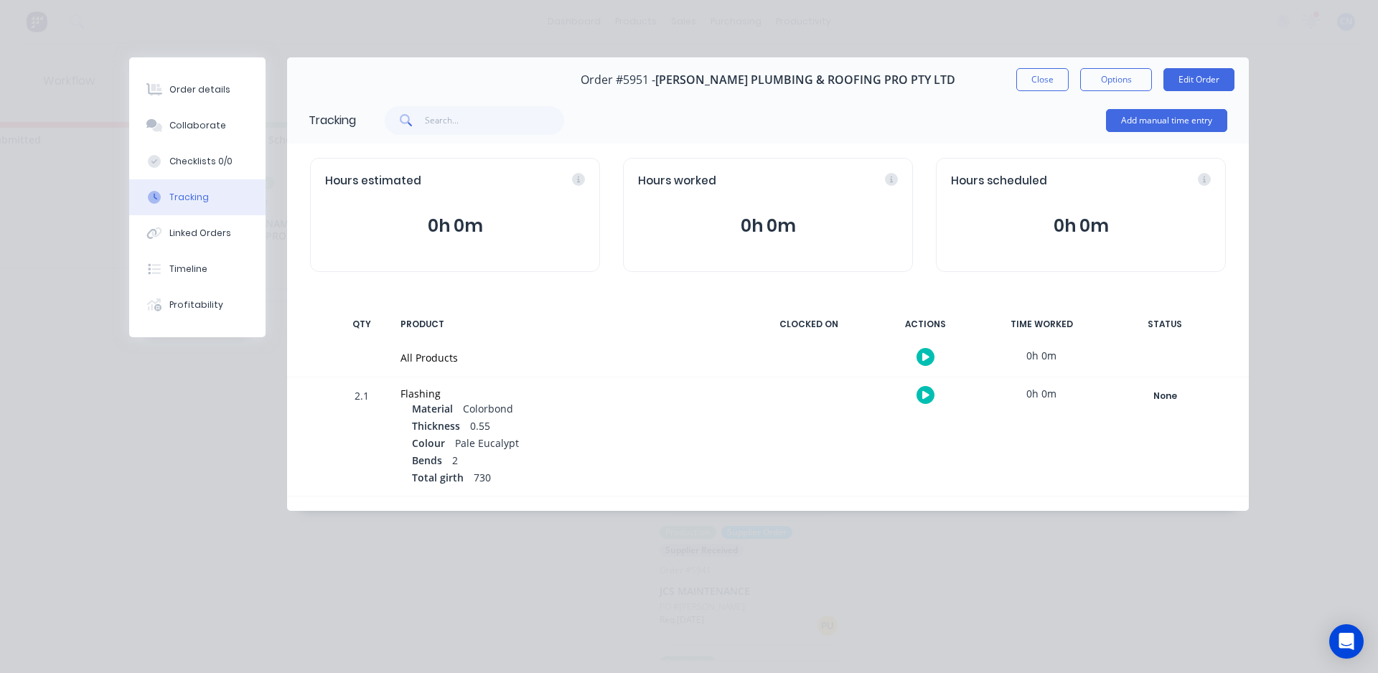
click at [919, 356] on button "button" at bounding box center [926, 357] width 18 height 18
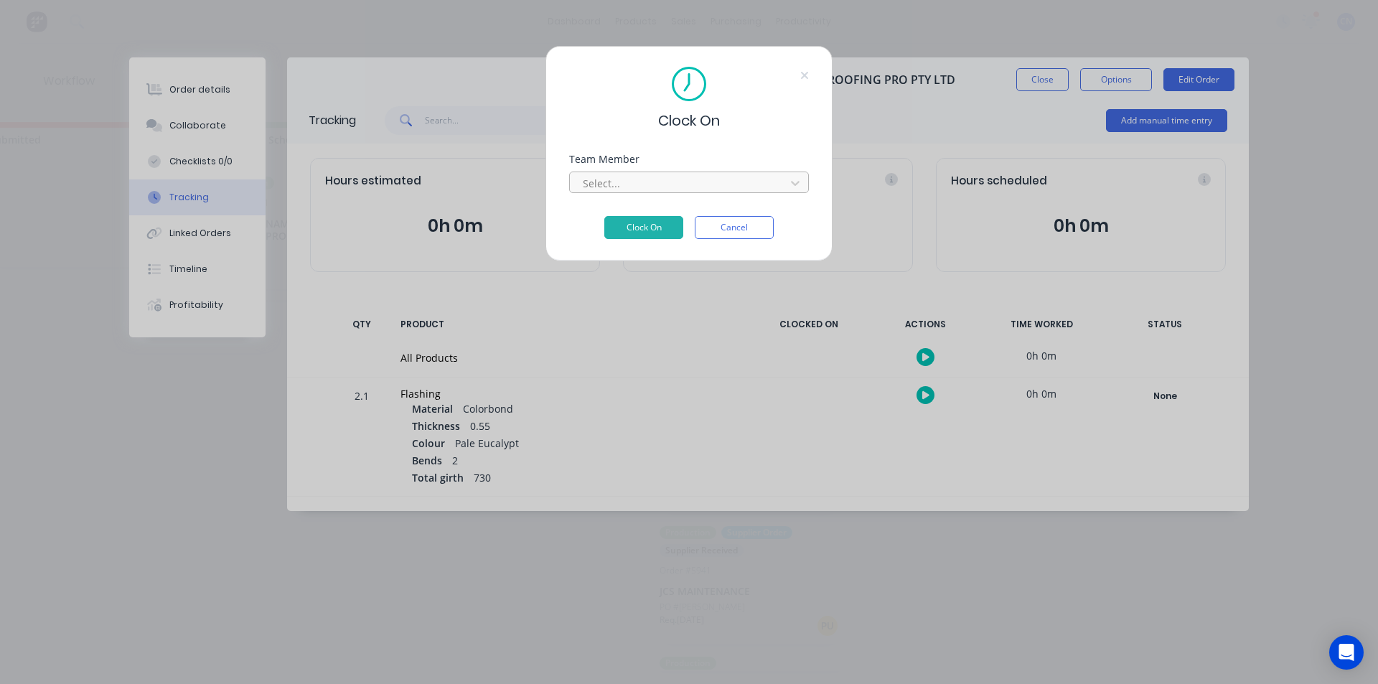
click at [698, 189] on div at bounding box center [679, 183] width 197 height 18
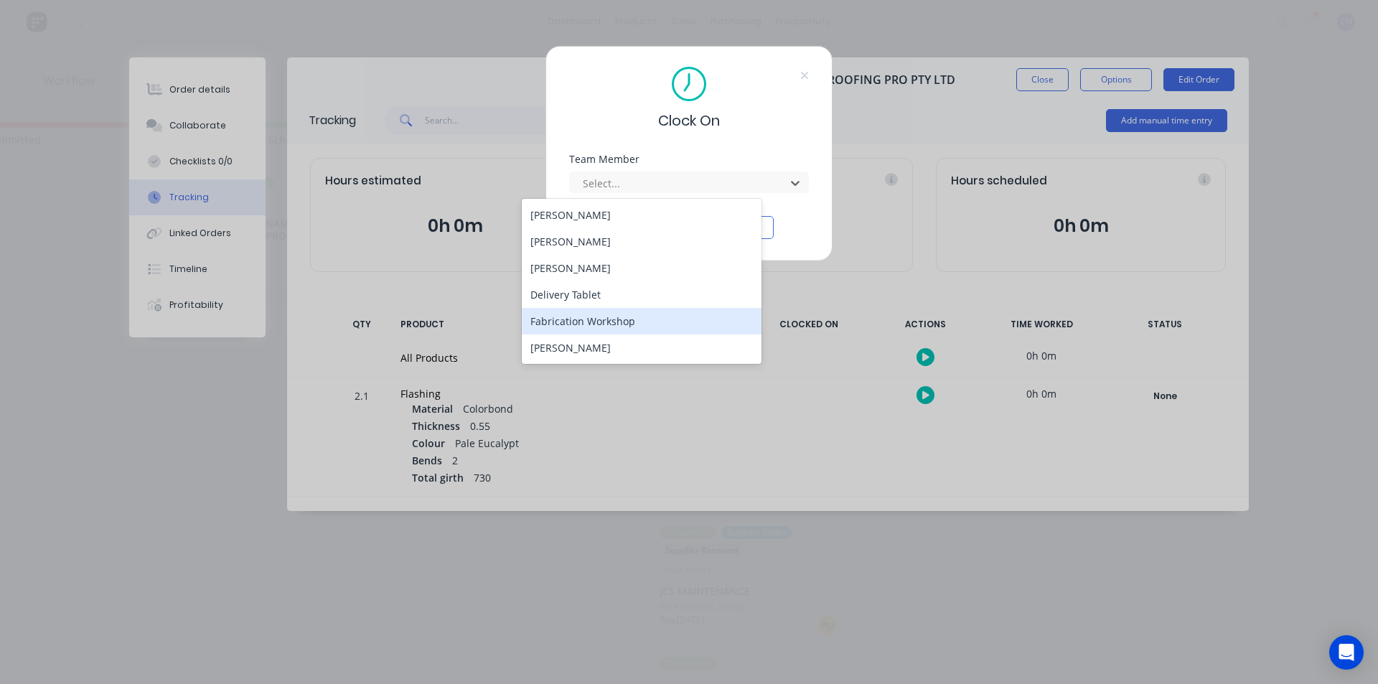
click at [632, 324] on div "Fabrication Workshop" at bounding box center [642, 321] width 240 height 27
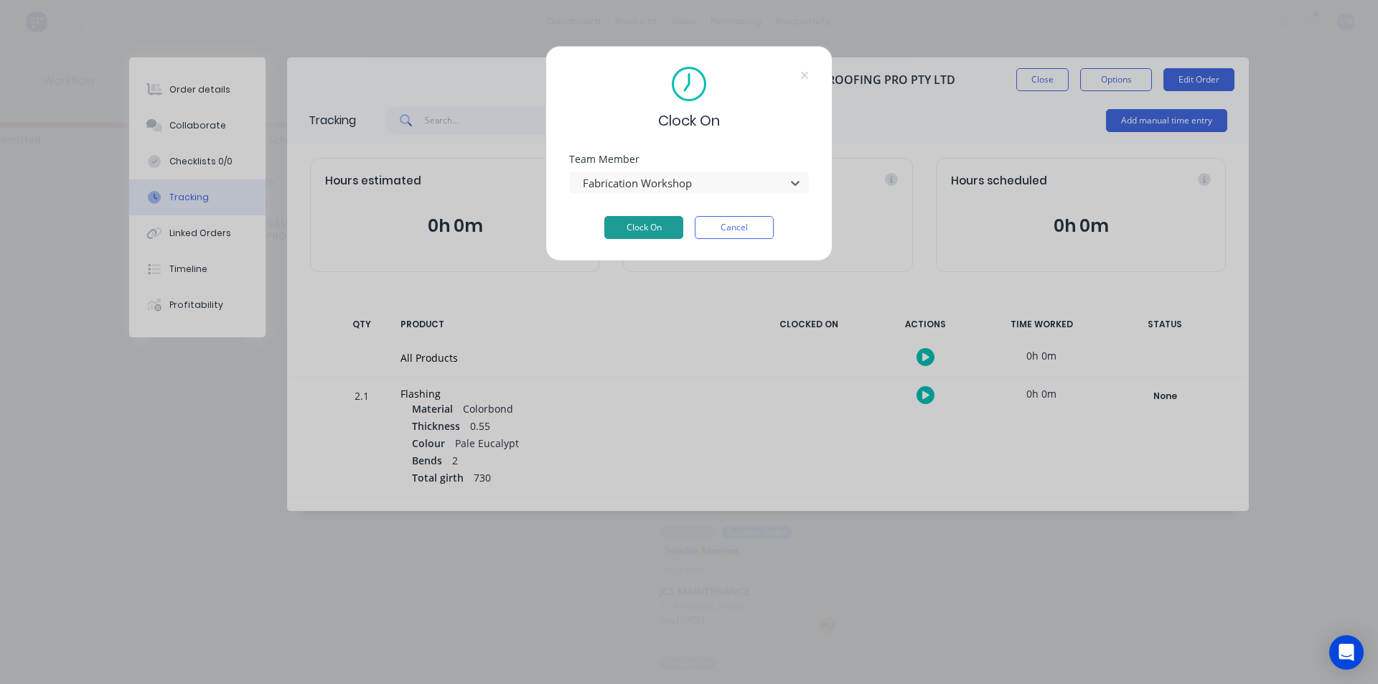
click at [654, 220] on button "Clock On" at bounding box center [643, 227] width 79 height 23
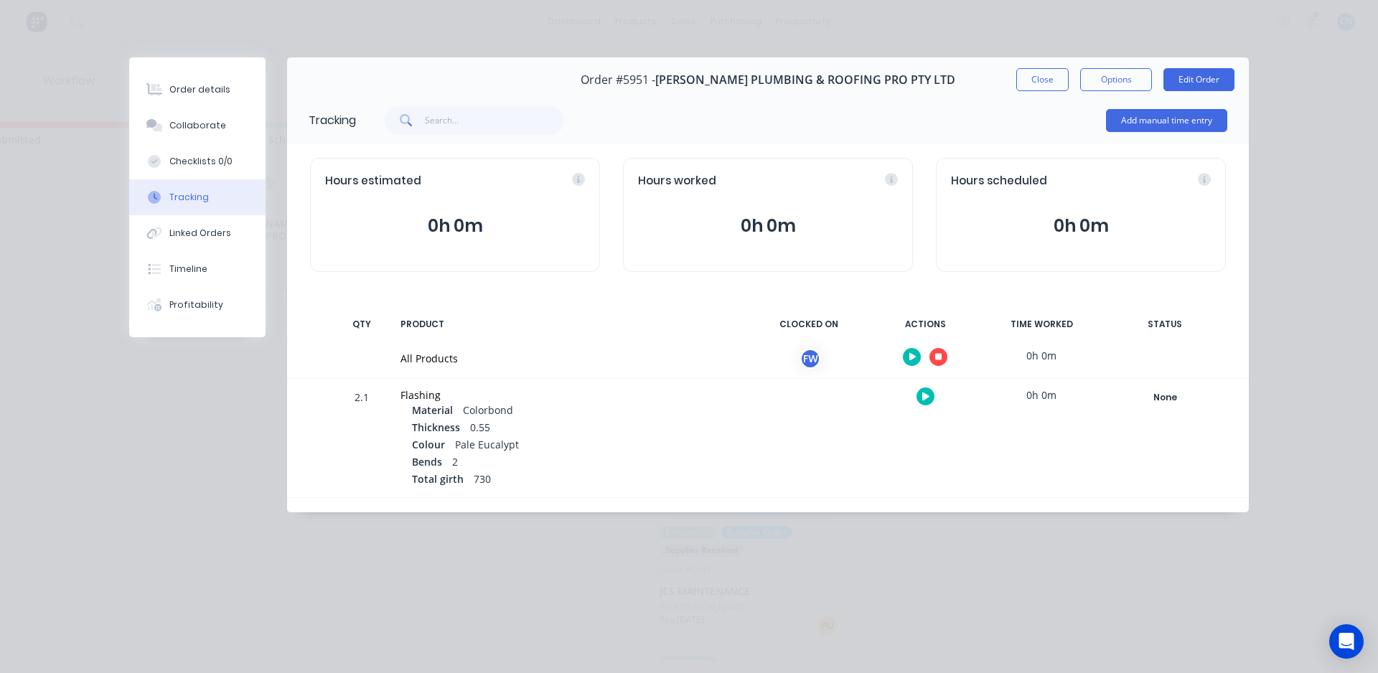
click at [934, 355] on button "button" at bounding box center [938, 357] width 18 height 18
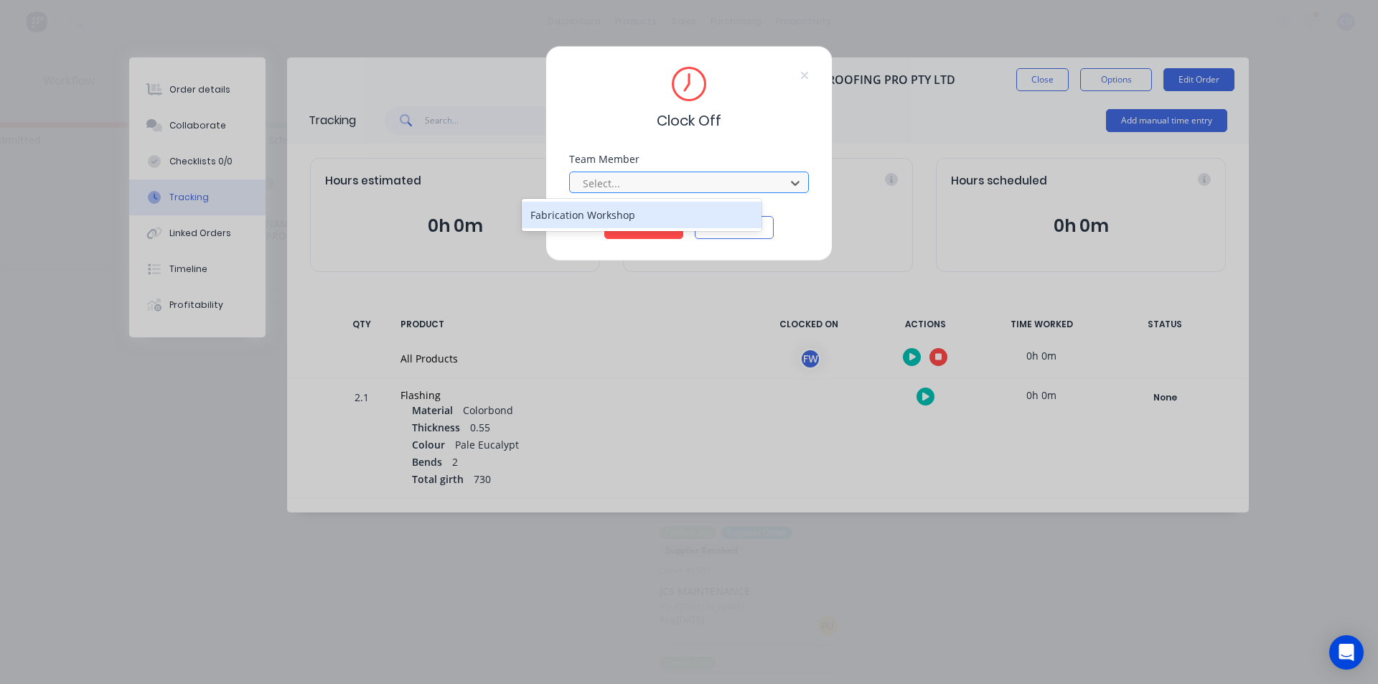
click at [611, 182] on div at bounding box center [679, 183] width 197 height 18
click at [614, 217] on div "Fabrication Workshop" at bounding box center [642, 215] width 240 height 27
click at [616, 229] on button "Clock Off" at bounding box center [643, 227] width 79 height 23
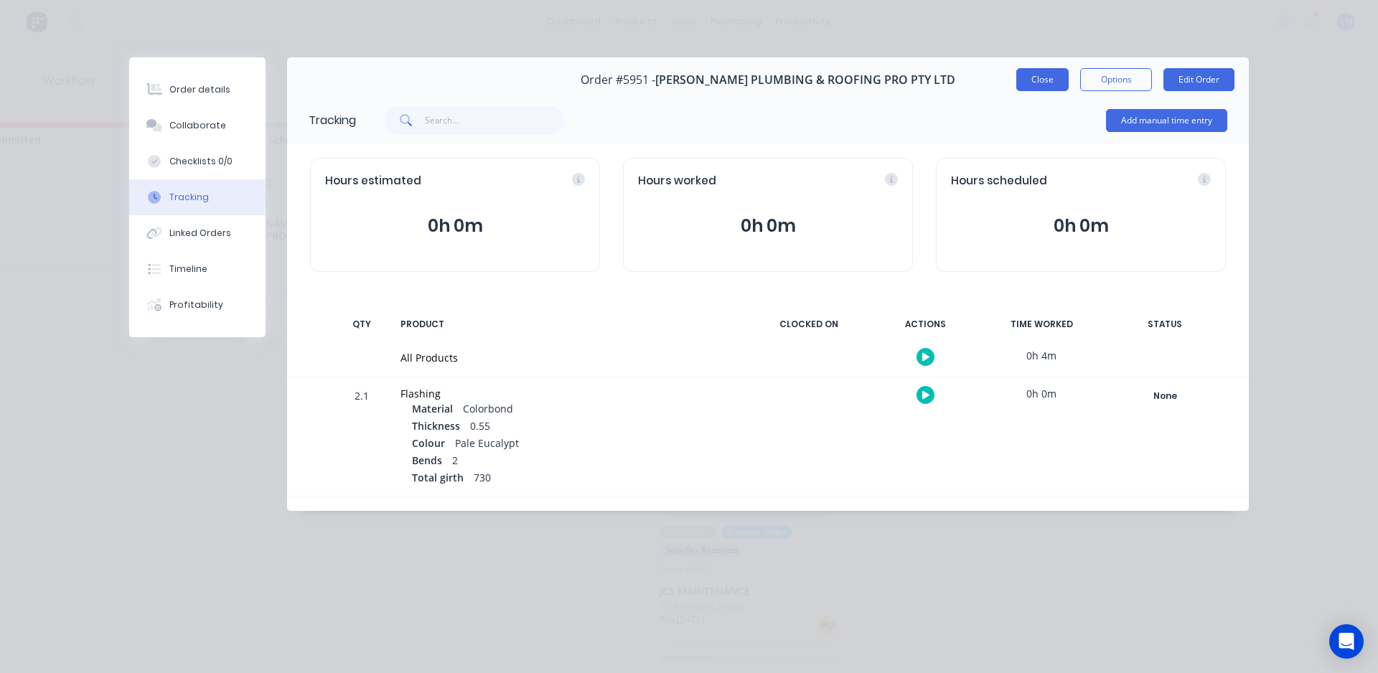
click at [1031, 82] on button "Close" at bounding box center [1042, 79] width 52 height 23
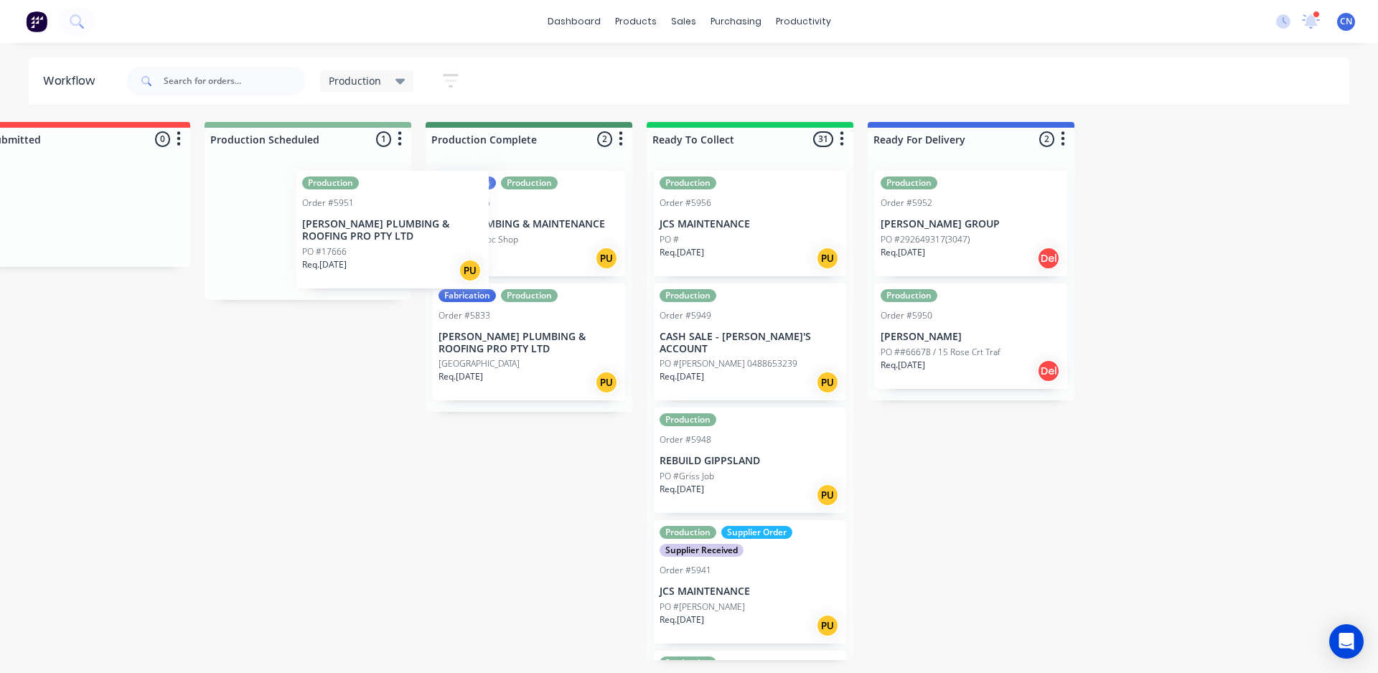
scroll to position [0, 45]
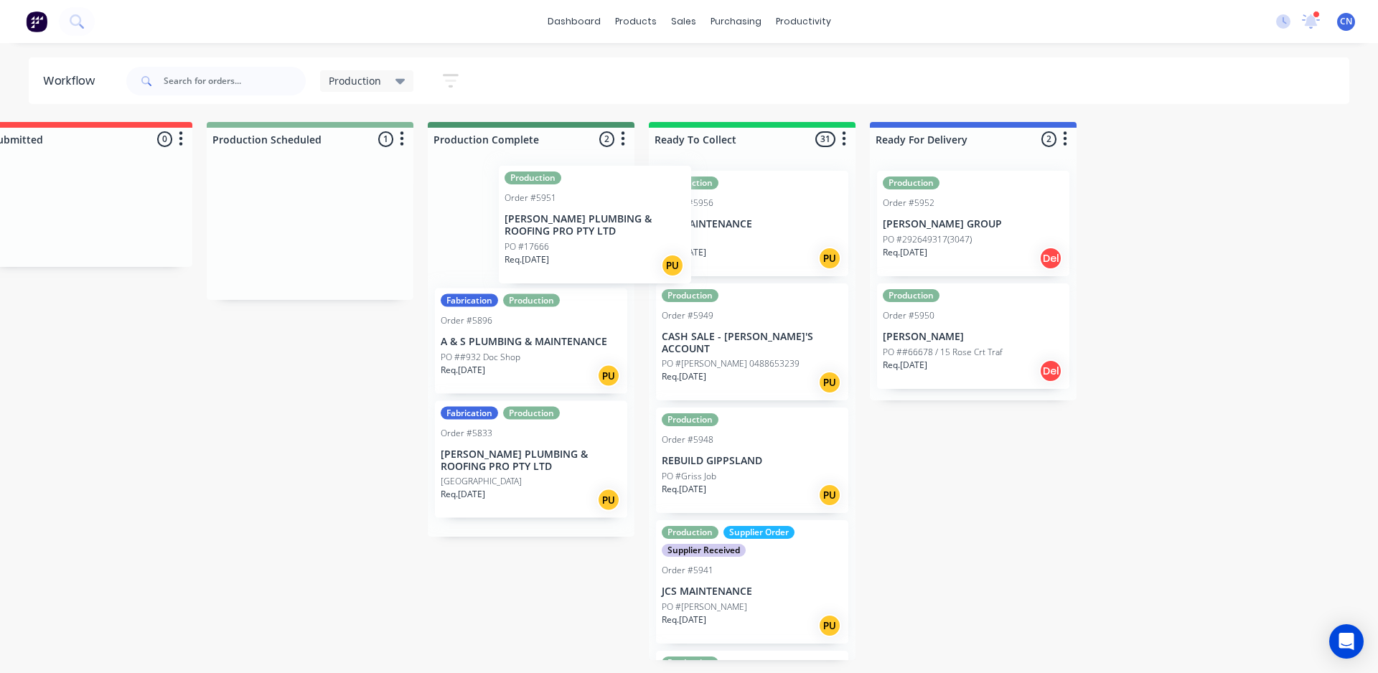
drag, startPoint x: 309, startPoint y: 231, endPoint x: 601, endPoint y: 226, distance: 292.2
click at [601, 226] on div "Submitted 0 Summaries Total order value Invoiced to date To be invoiced Product…" at bounding box center [1036, 391] width 2185 height 538
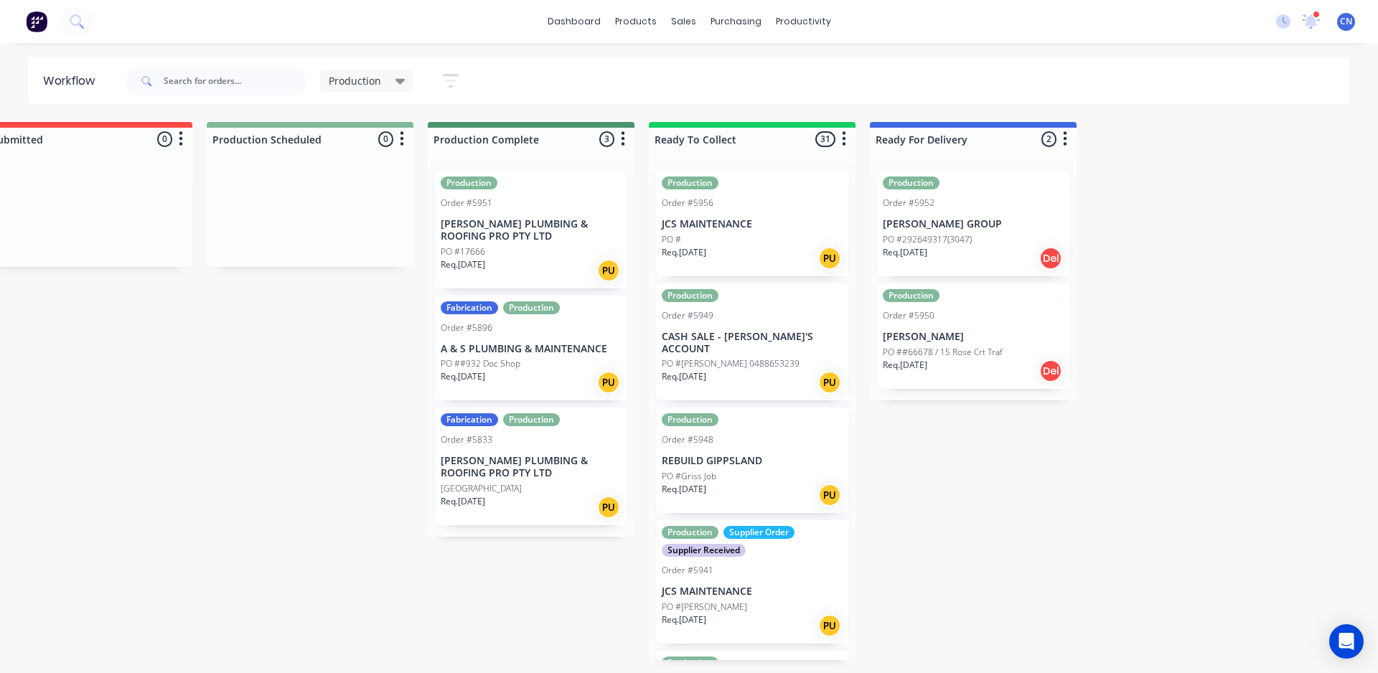
drag, startPoint x: 269, startPoint y: 339, endPoint x: 327, endPoint y: 321, distance: 60.2
click at [333, 334] on div "Submitted 0 Summaries Total order value Invoiced to date To be invoiced Product…" at bounding box center [1036, 391] width 2185 height 538
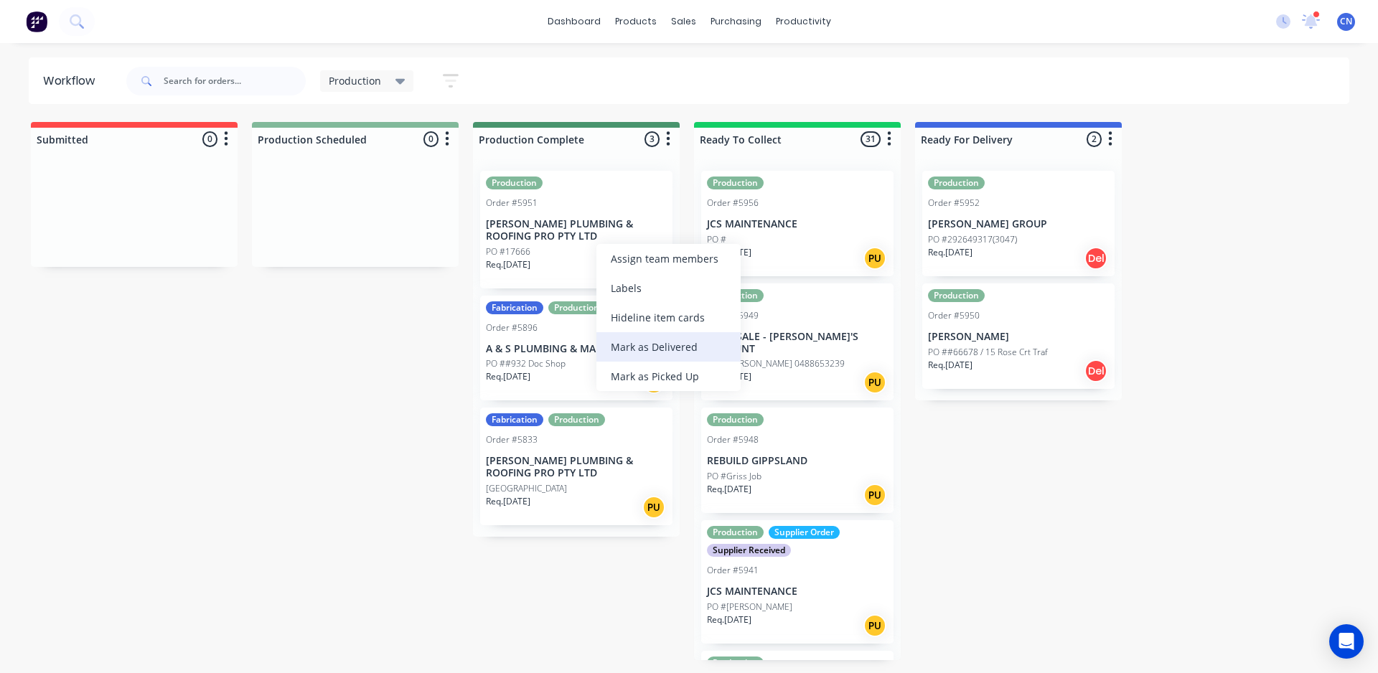
click at [653, 355] on div "Mark as Delivered" at bounding box center [668, 346] width 144 height 29
